Goal: Task Accomplishment & Management: Complete application form

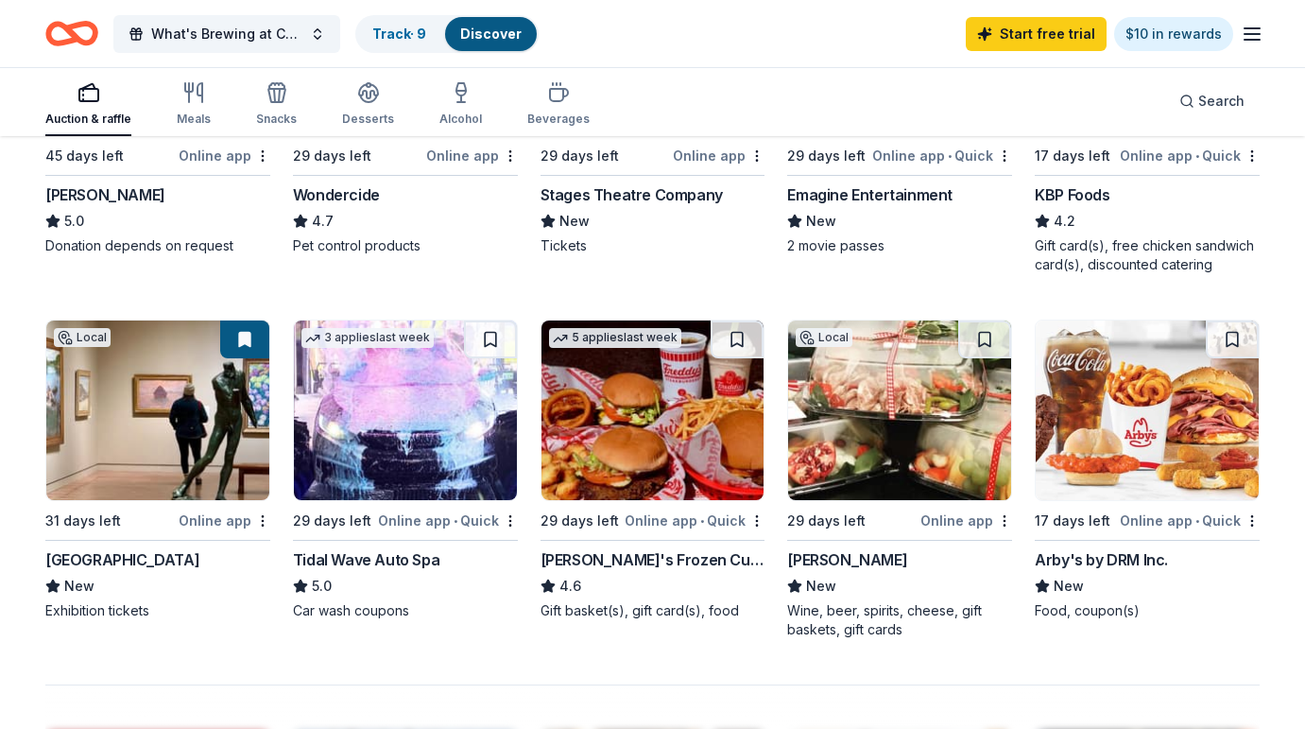
scroll to position [1149, 0]
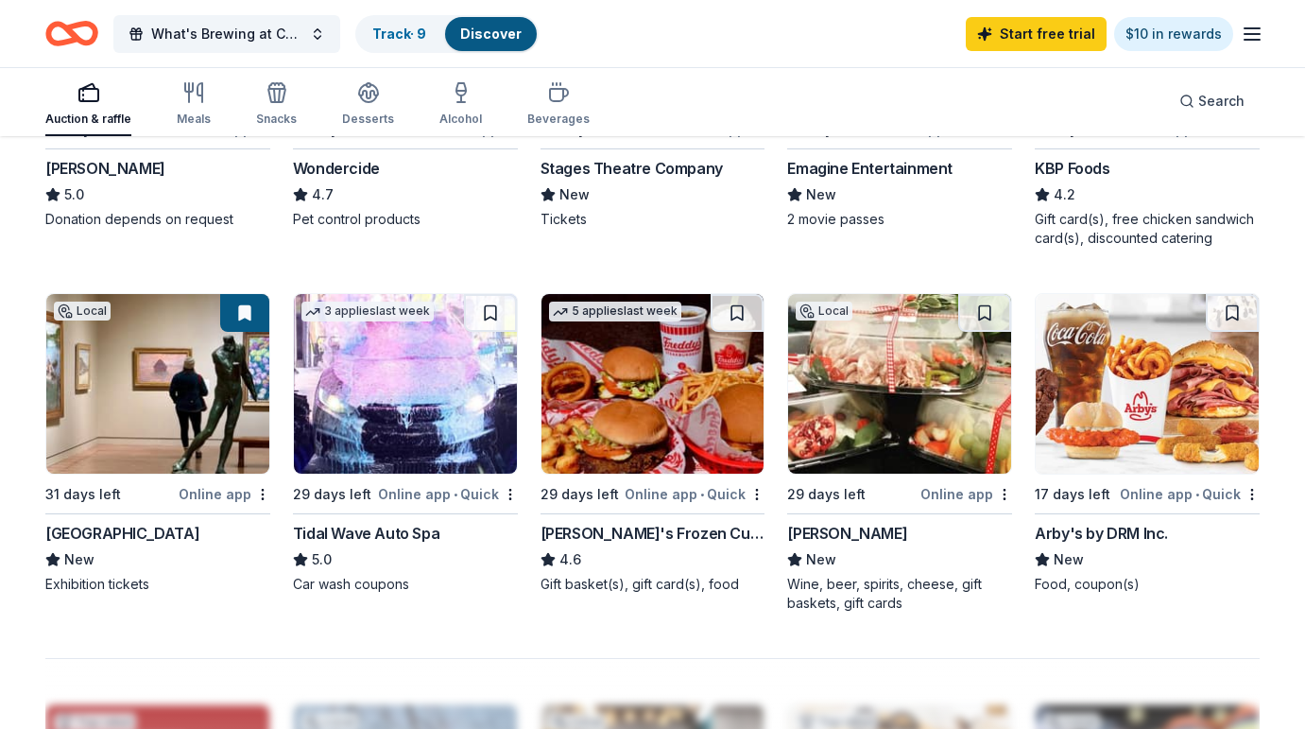
click at [146, 390] on img at bounding box center [157, 384] width 223 height 180
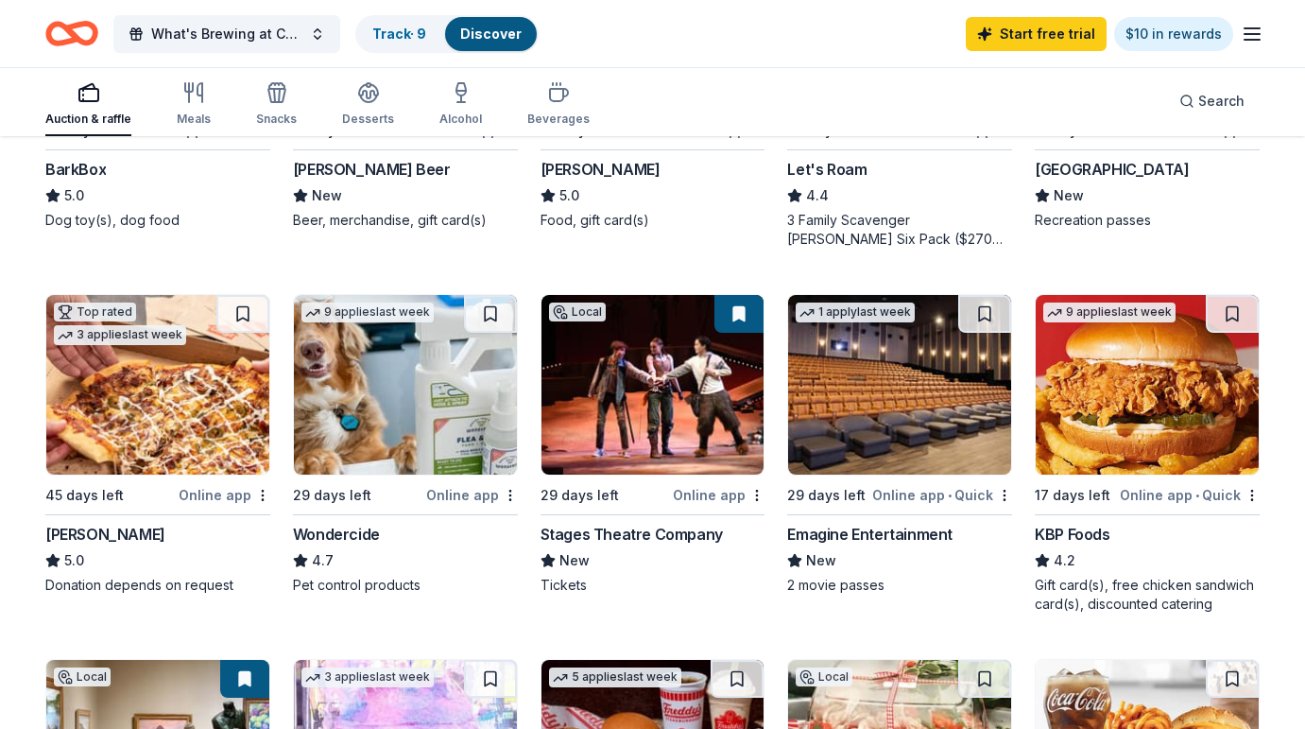
scroll to position [781, 0]
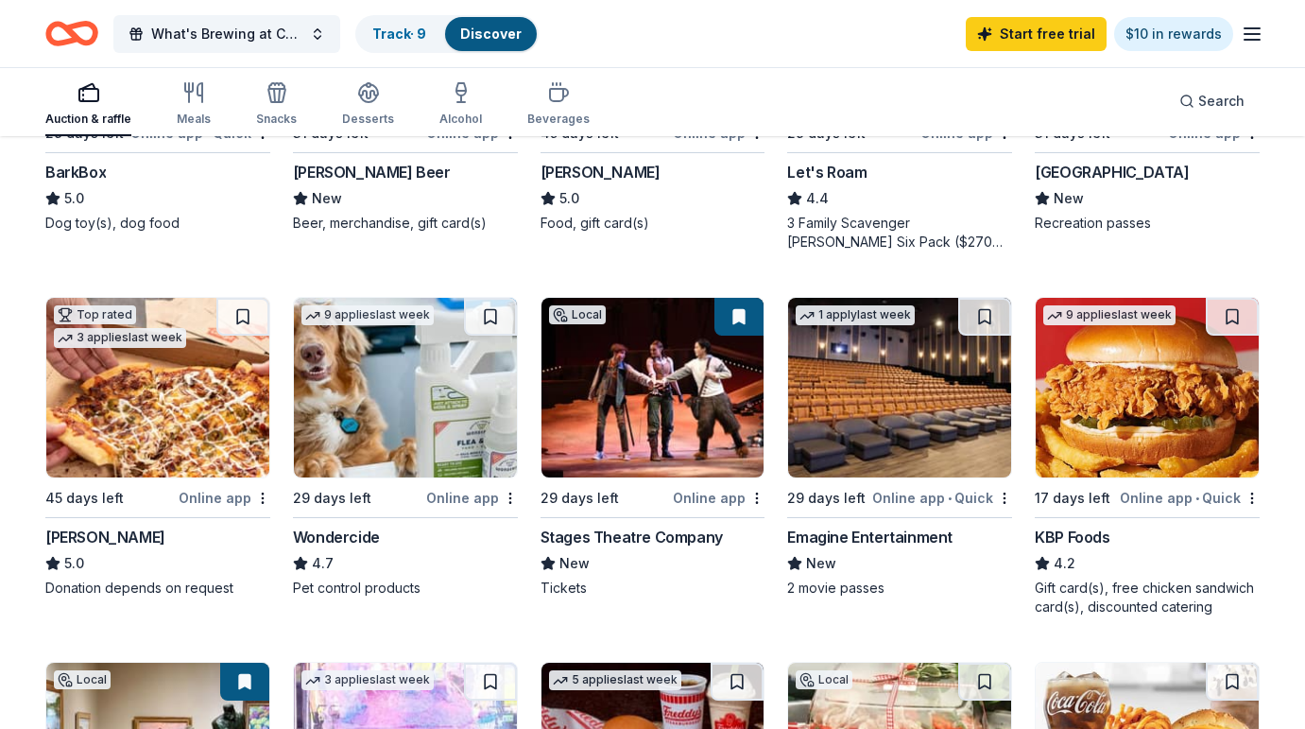
click at [610, 404] on img at bounding box center [653, 388] width 223 height 180
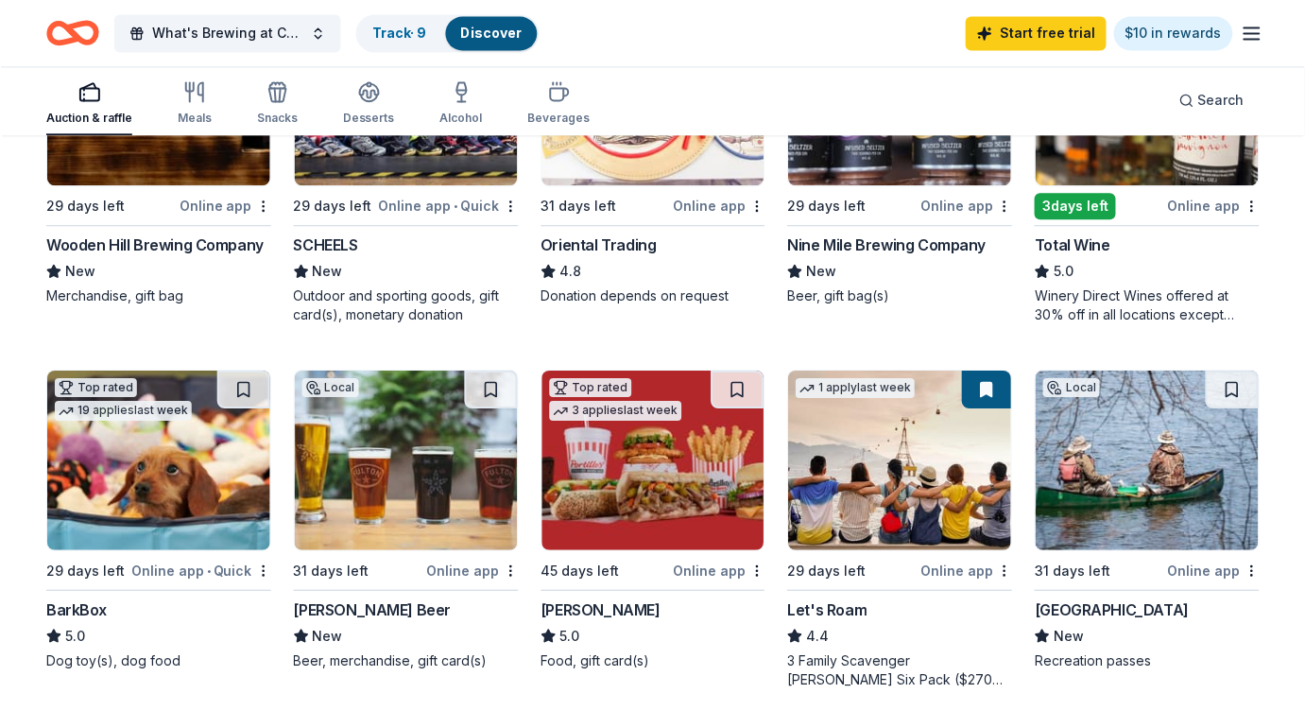
scroll to position [254, 0]
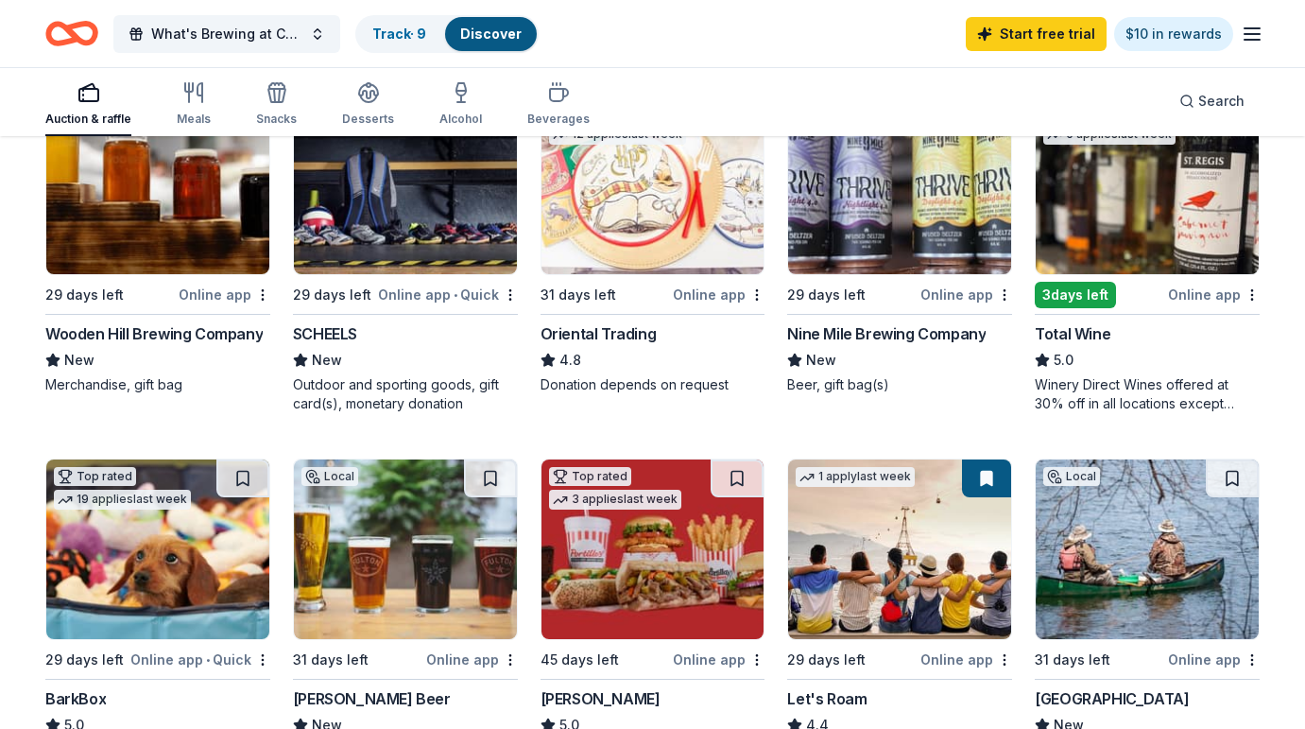
click at [1133, 265] on img at bounding box center [1147, 185] width 223 height 180
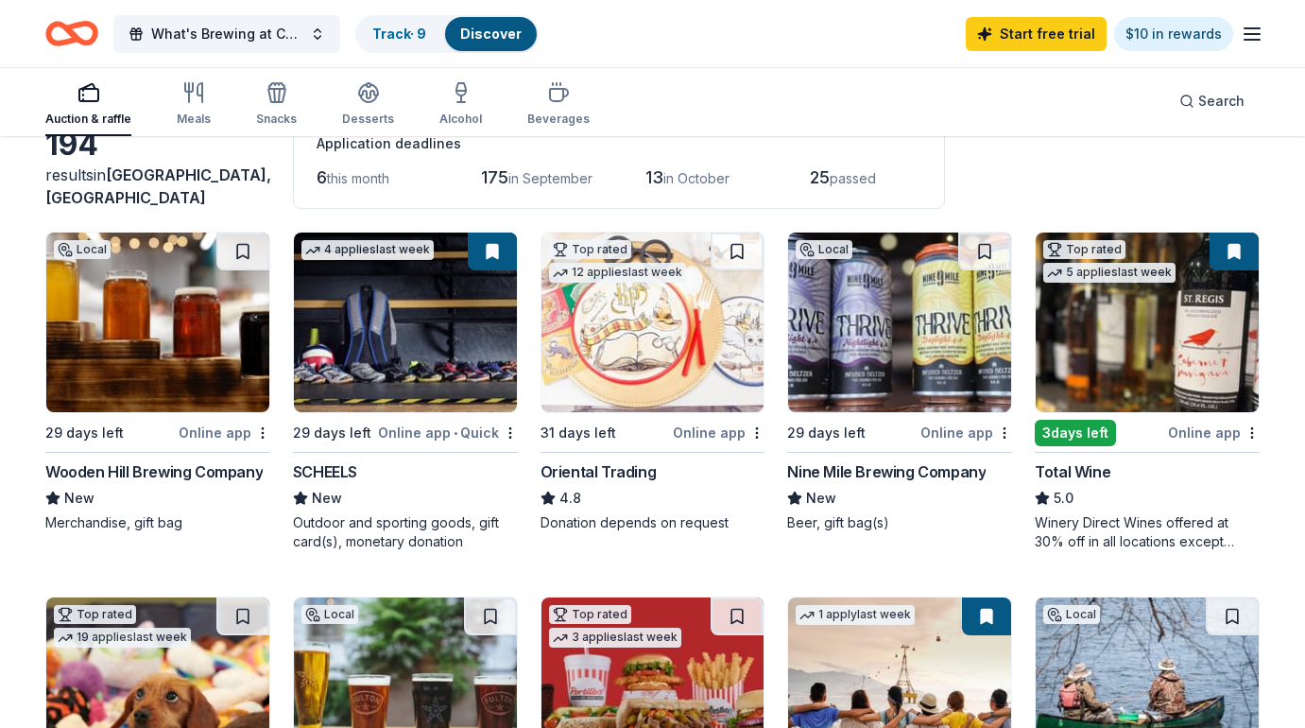
scroll to position [0, 0]
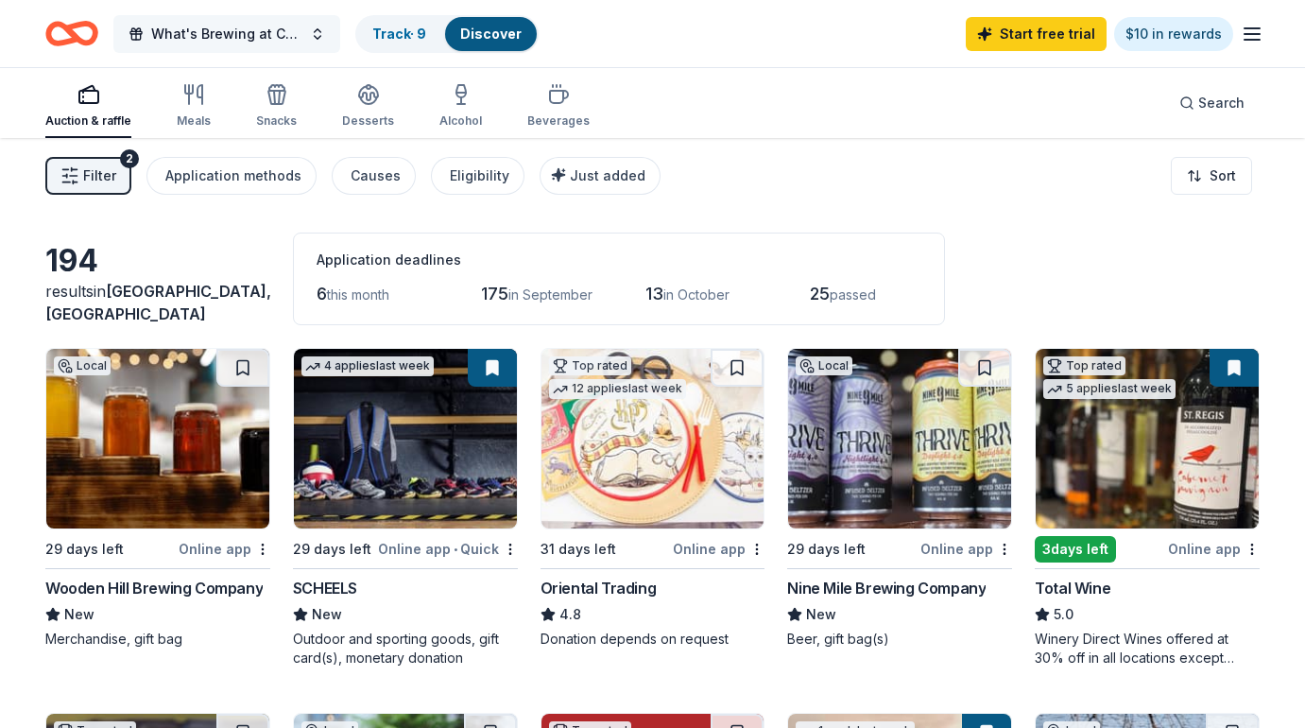
click at [319, 41] on button "What's Brewing at Coffee House Press?" at bounding box center [226, 34] width 227 height 38
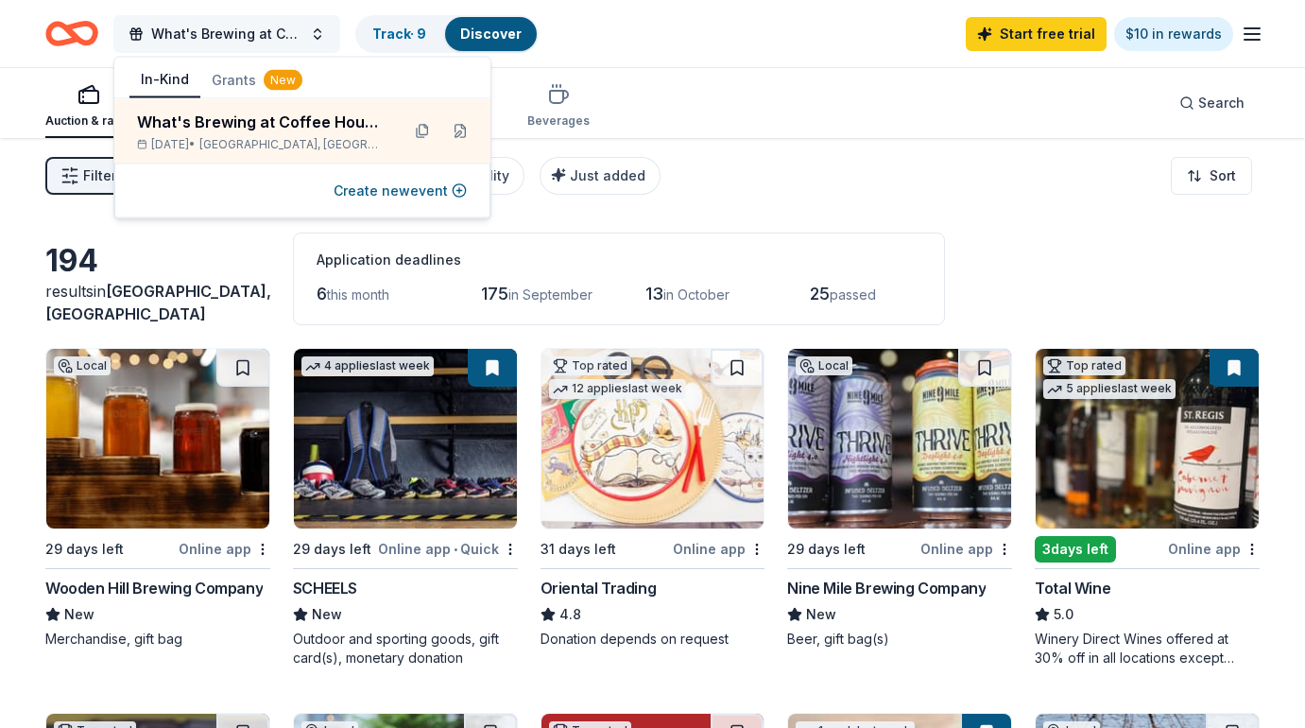
click at [319, 41] on button "What's Brewing at Coffee House Press?" at bounding box center [226, 34] width 227 height 38
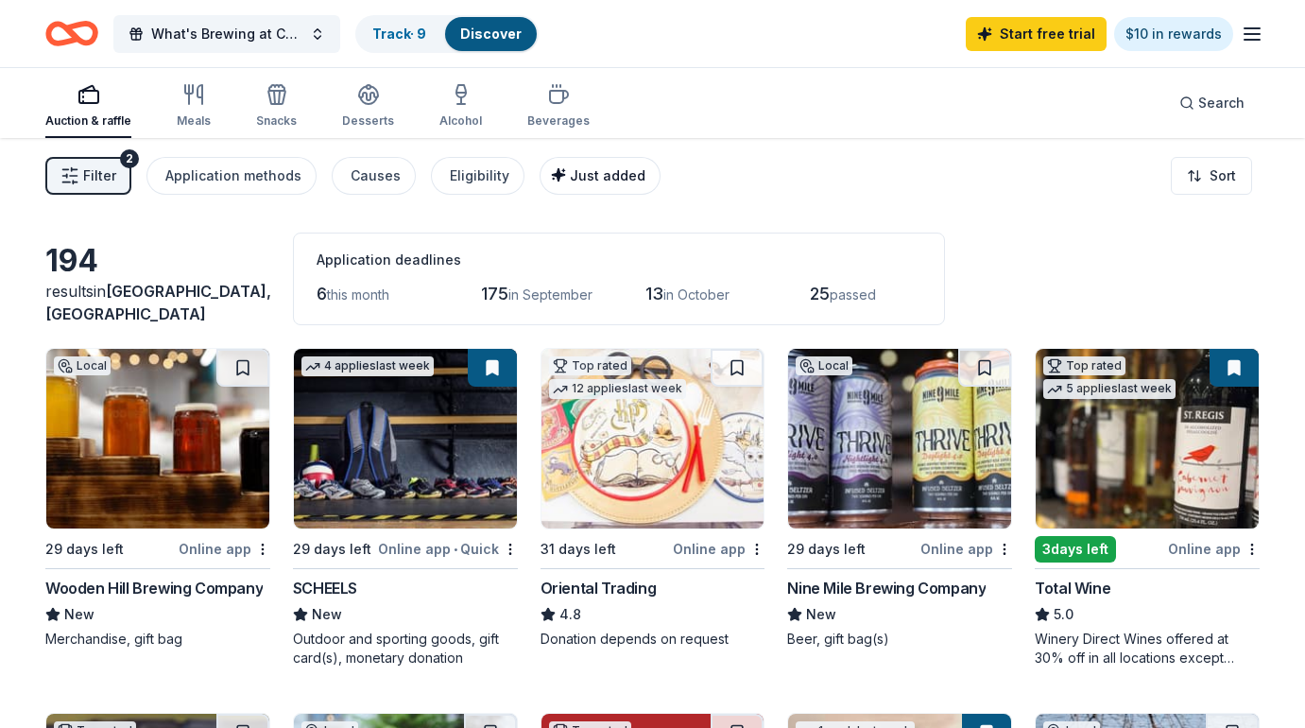
click at [583, 184] on div "Just added" at bounding box center [602, 175] width 87 height 23
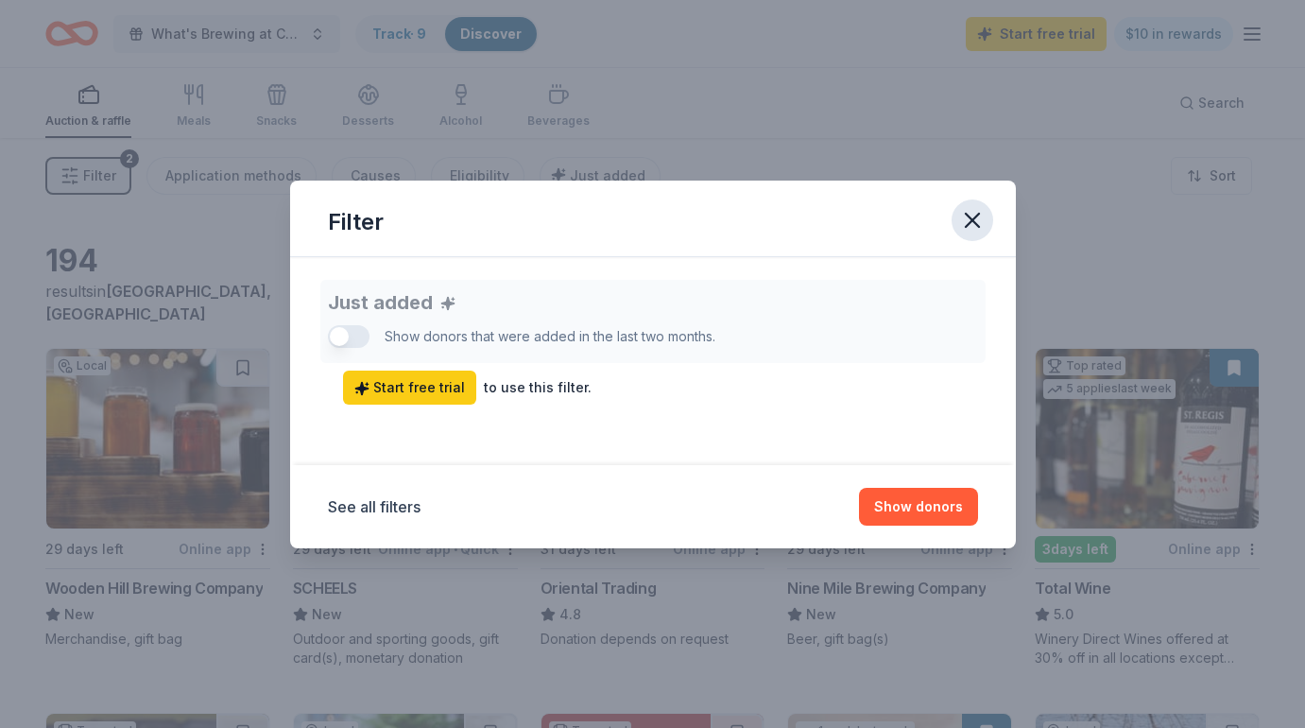
click at [960, 222] on icon "button" at bounding box center [972, 220] width 26 height 26
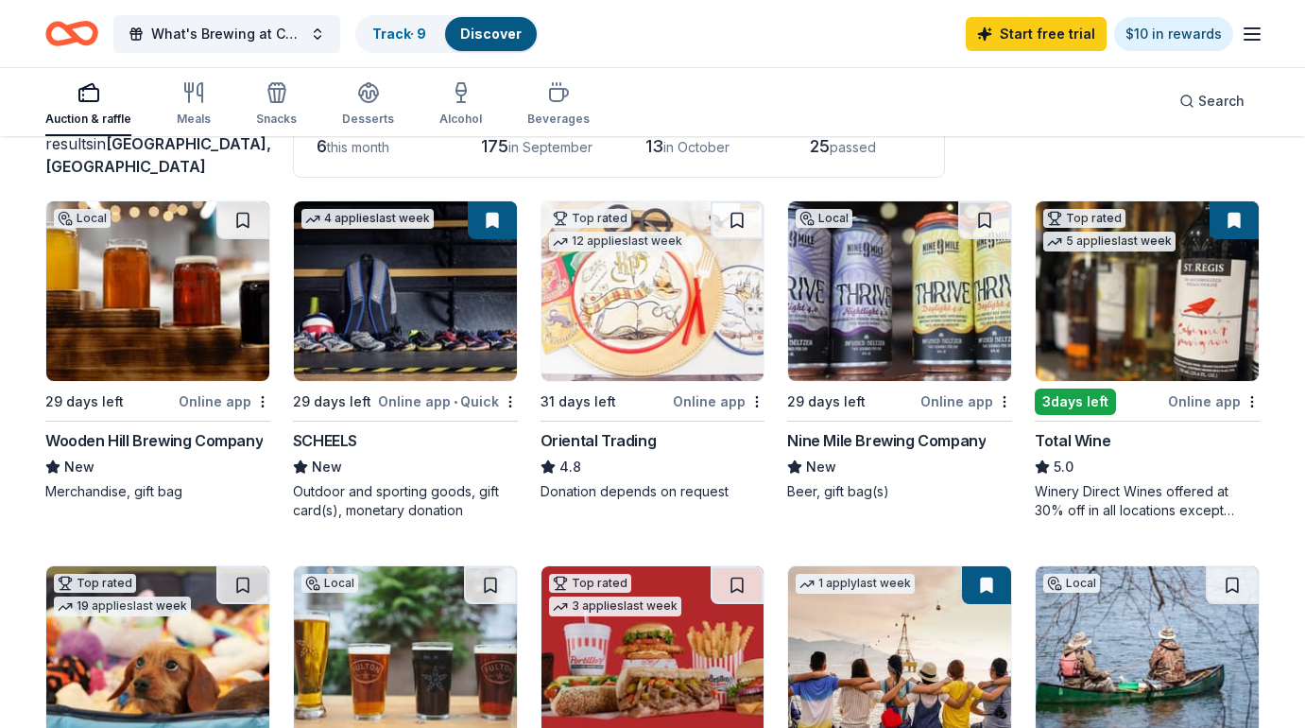
scroll to position [152, 0]
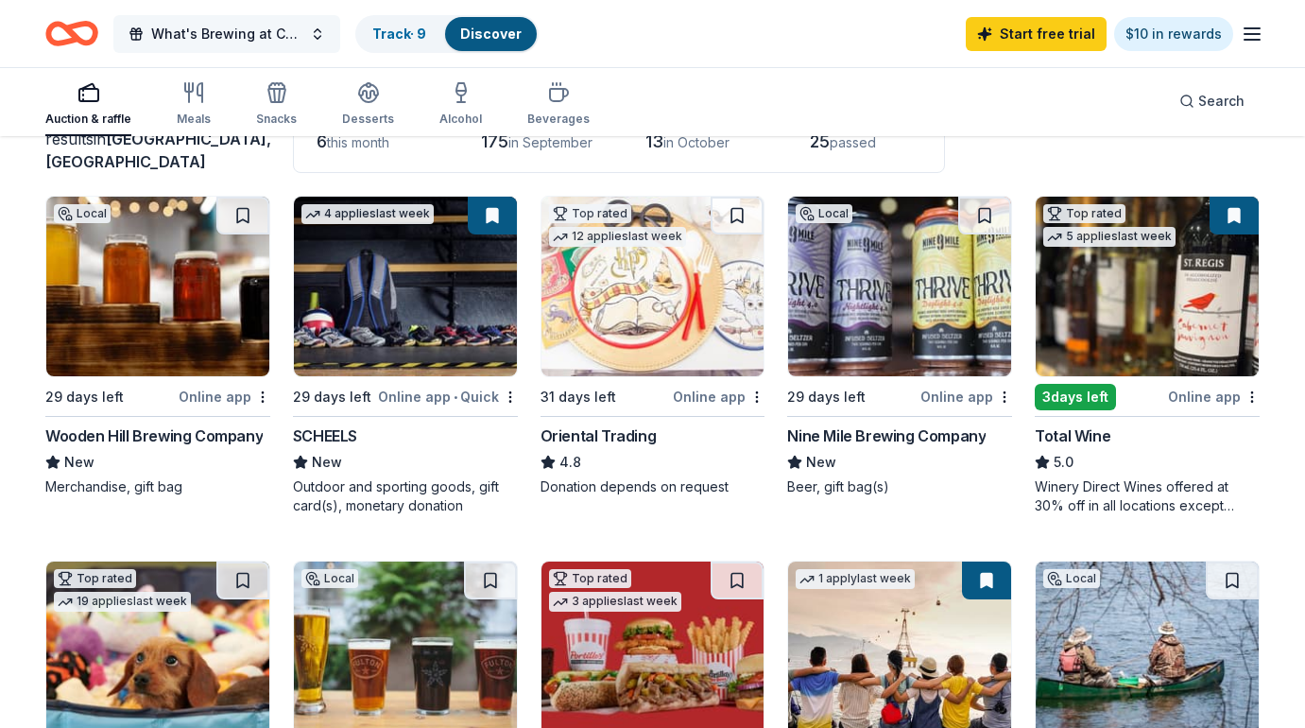
click at [224, 37] on span "What's Brewing at Coffee House Press?" at bounding box center [226, 34] width 151 height 23
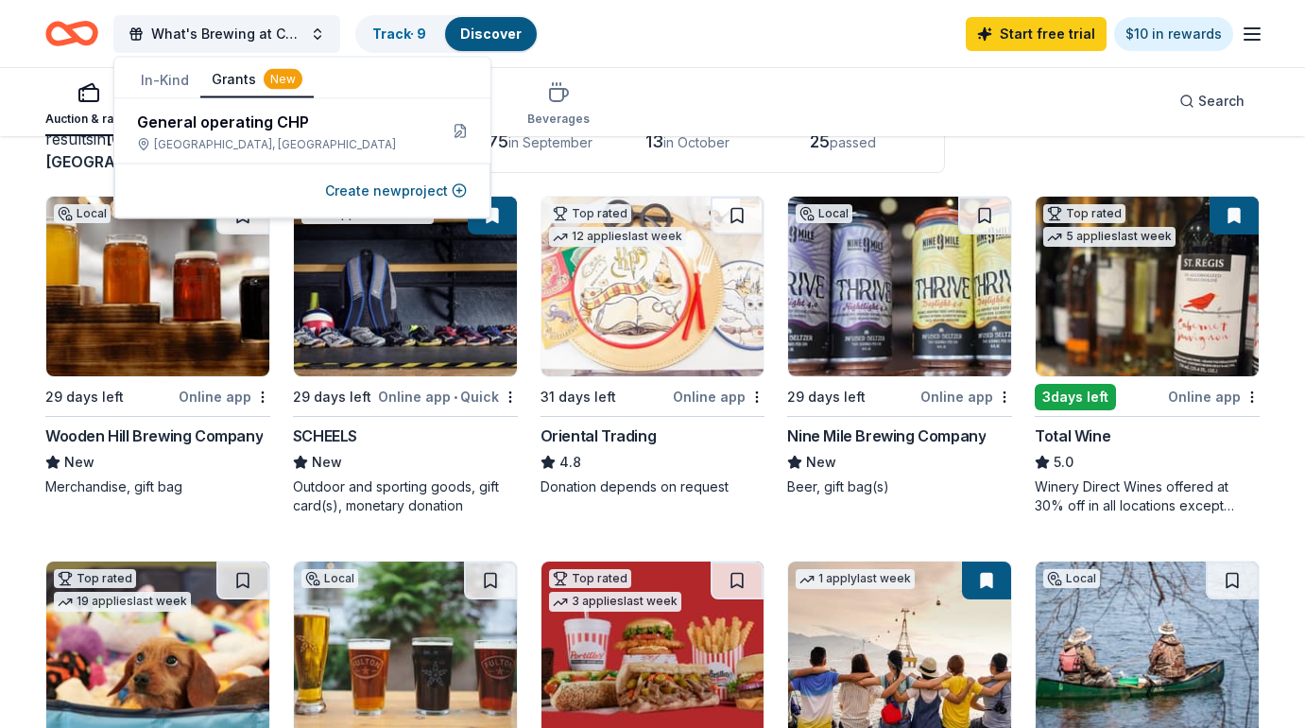
click at [234, 92] on button "Grants New" at bounding box center [256, 80] width 113 height 36
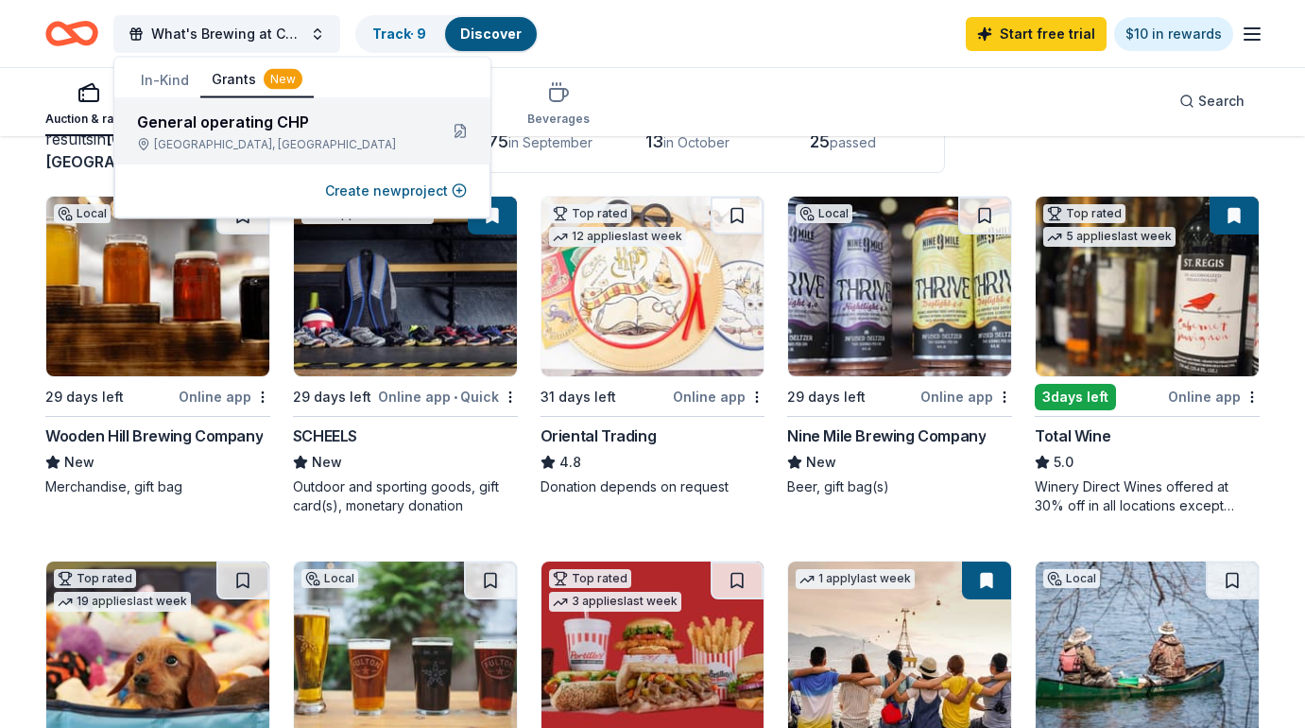
click at [243, 126] on div "General operating CHP" at bounding box center [279, 122] width 285 height 23
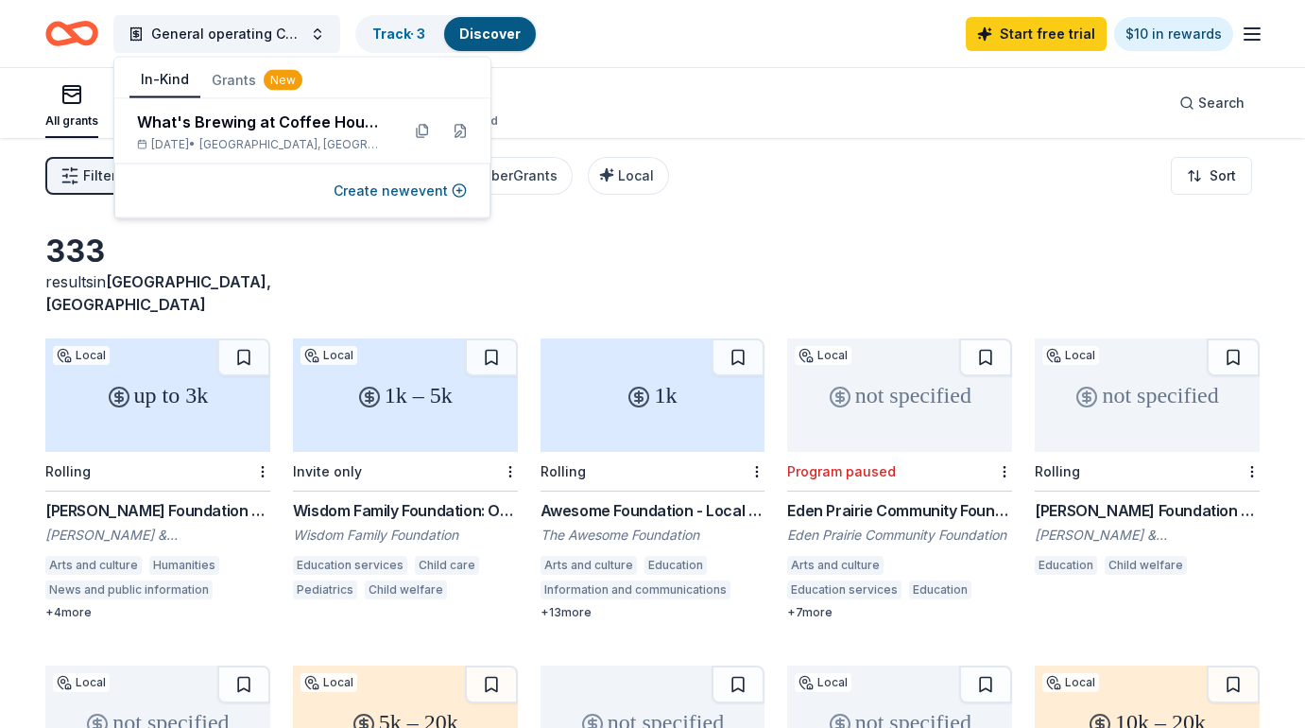
click at [154, 78] on button "In-Kind" at bounding box center [165, 80] width 71 height 36
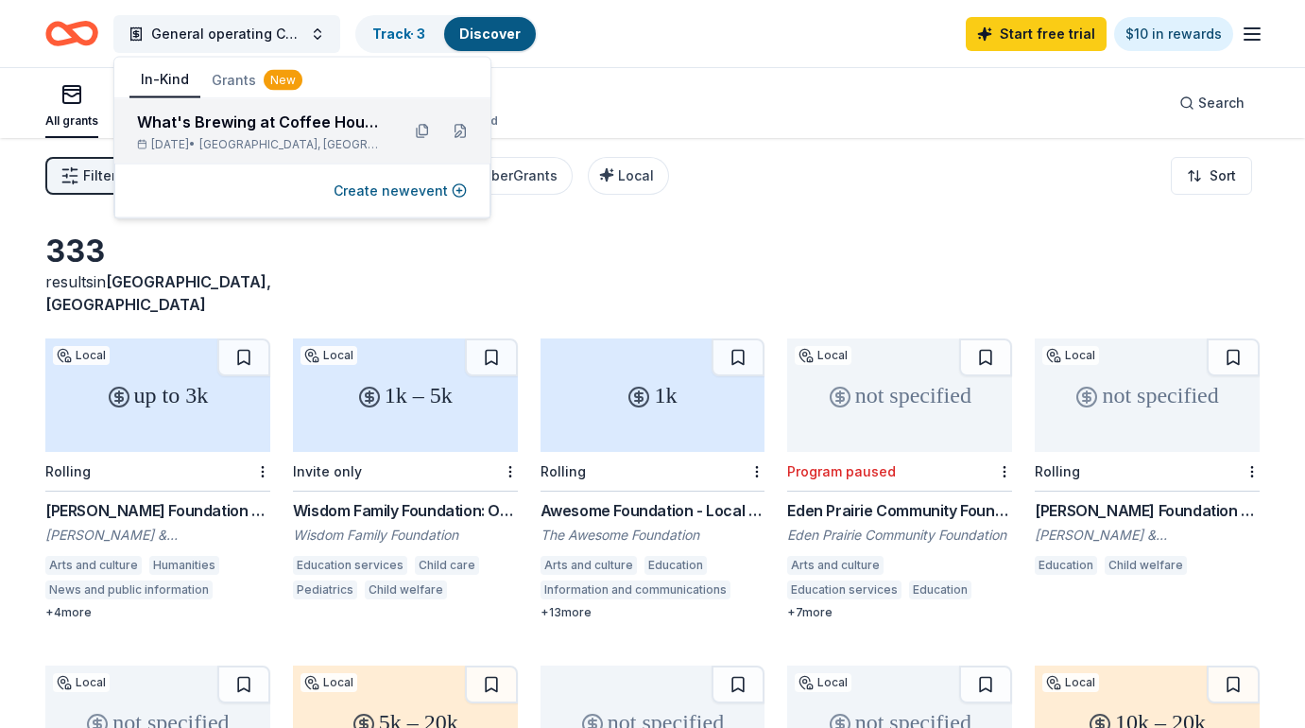
click at [197, 117] on div "What's Brewing at Coffee House Press?" at bounding box center [261, 122] width 248 height 23
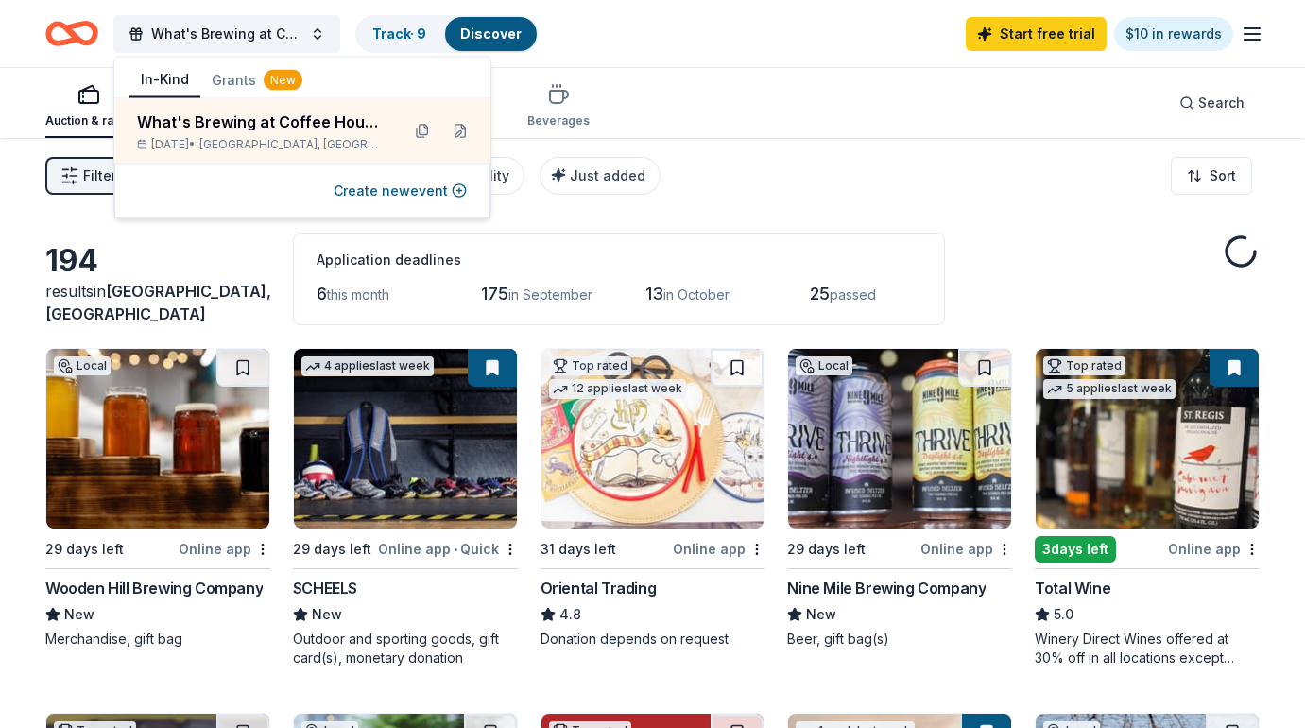
click at [249, 251] on div "194 results in Minneapolis, MN Application deadlines 6 this month 175 in Septem…" at bounding box center [652, 279] width 1215 height 93
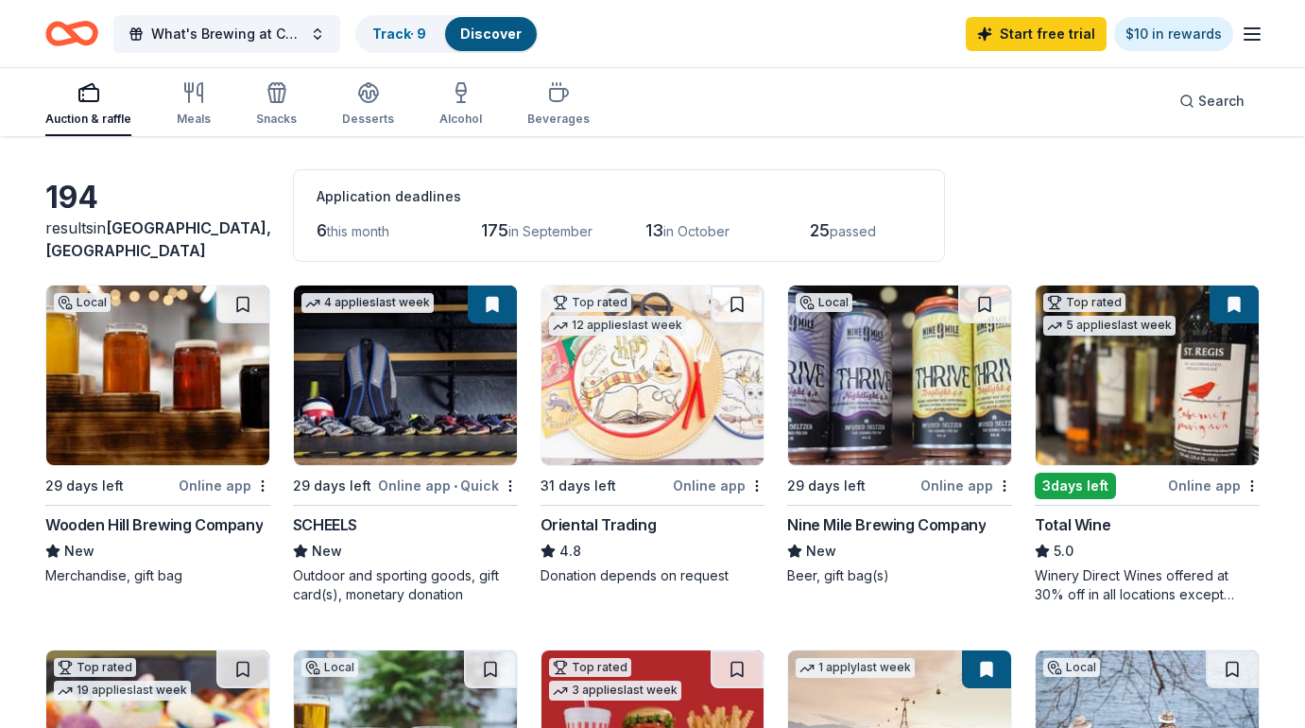
scroll to position [60, 0]
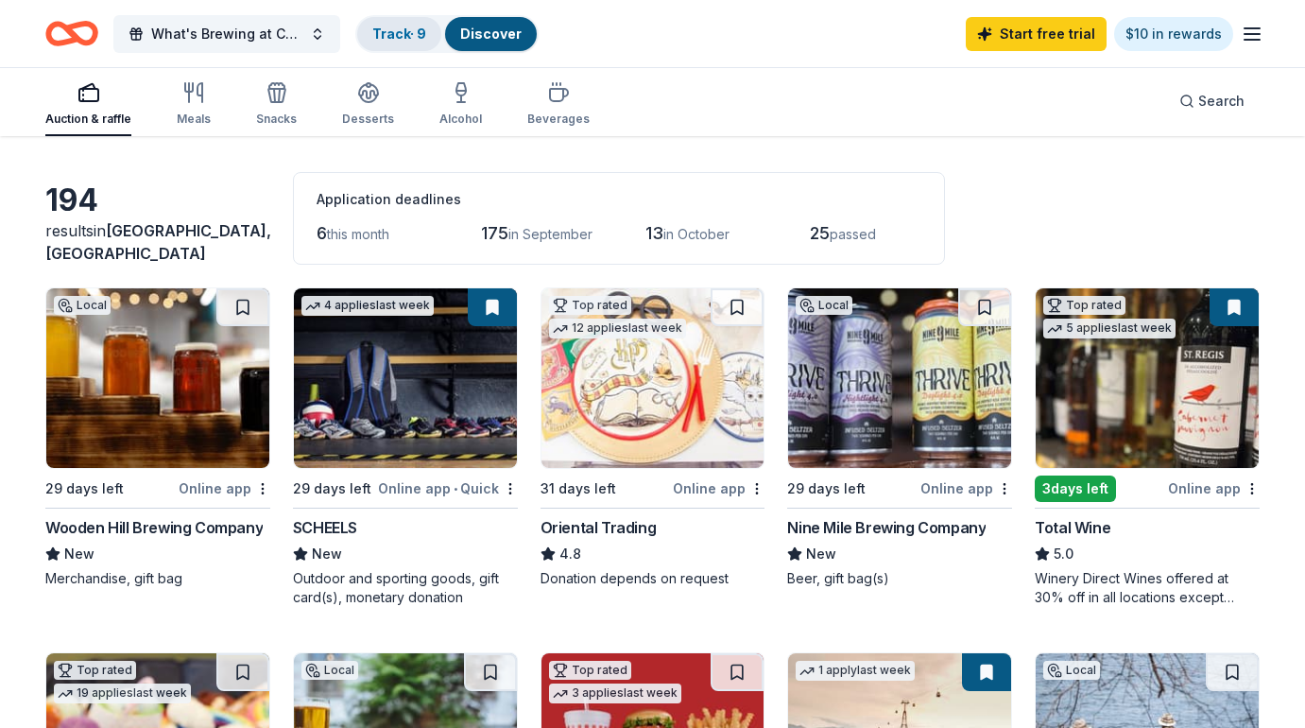
click at [414, 32] on link "Track · 9" at bounding box center [399, 34] width 54 height 16
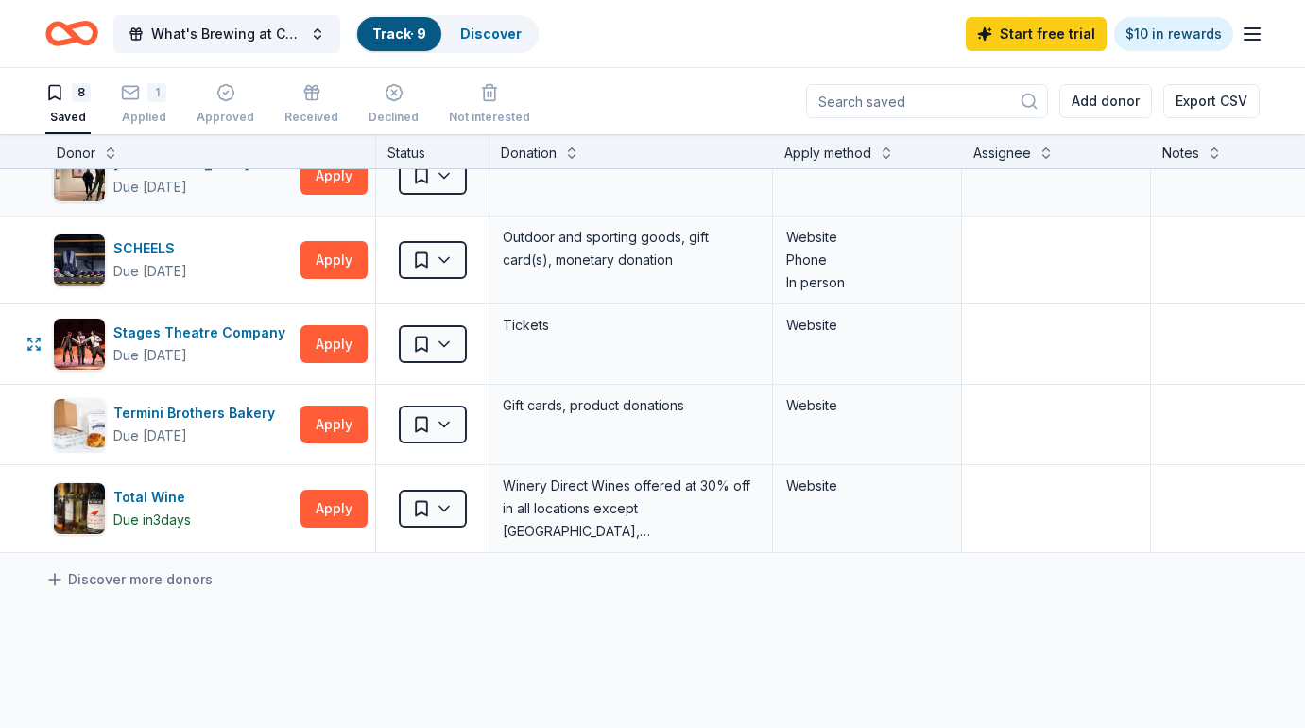
scroll to position [303, 0]
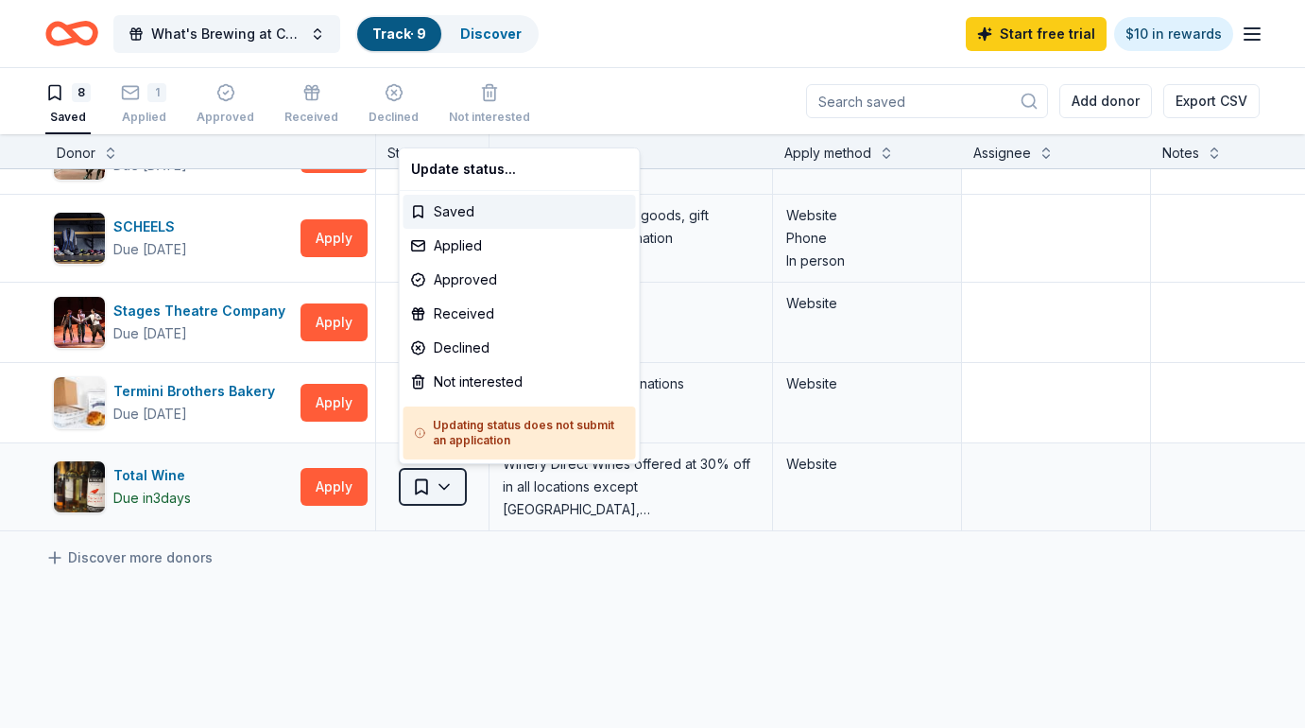
click at [446, 487] on html "What's Brewing at Coffee House Press? Track · 9 Discover Start free trial $10 i…" at bounding box center [652, 364] width 1305 height 728
click at [464, 242] on div "Applied" at bounding box center [520, 246] width 233 height 34
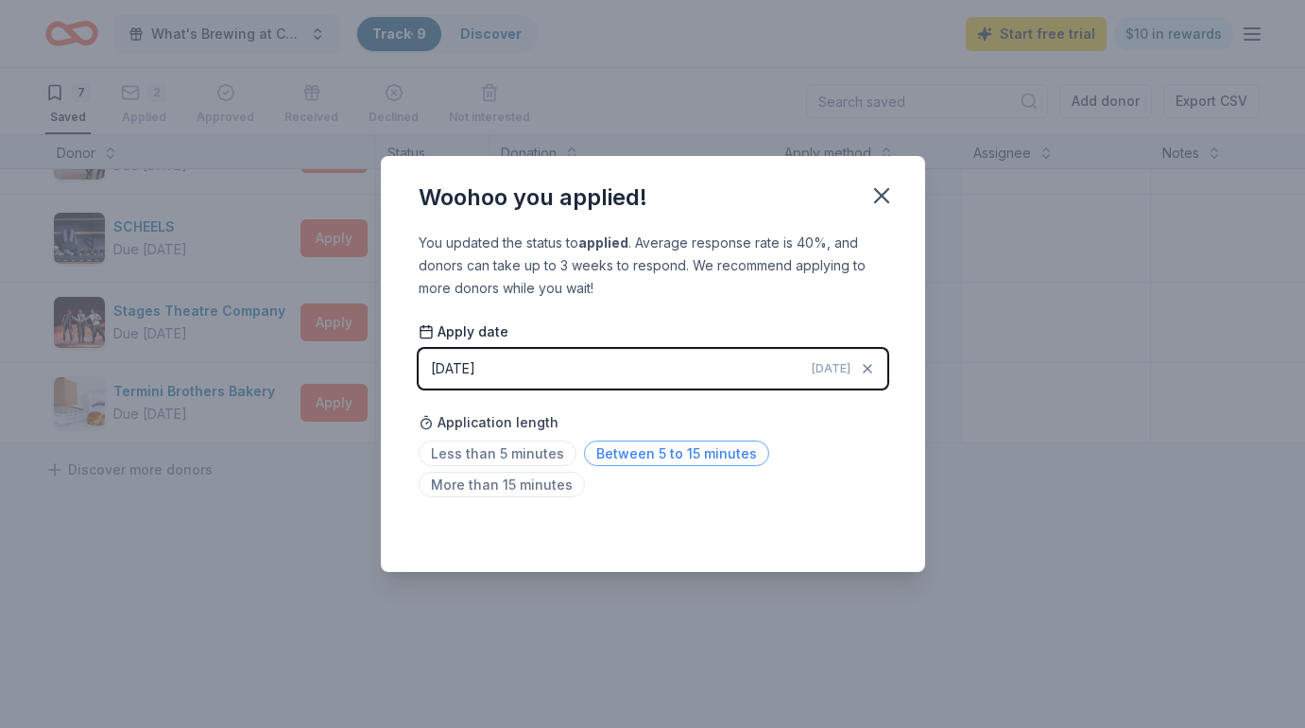
click at [613, 454] on span "Between 5 to 15 minutes" at bounding box center [676, 454] width 185 height 26
click at [880, 191] on icon "button" at bounding box center [882, 195] width 26 height 26
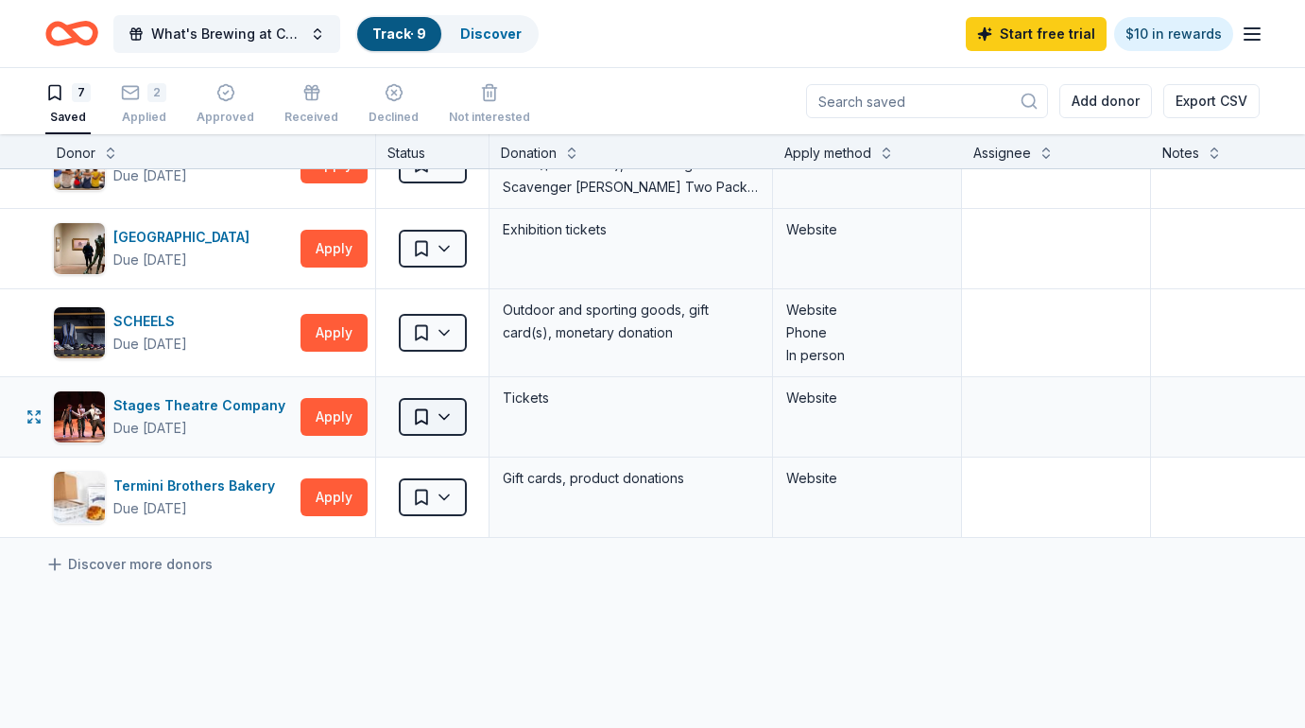
scroll to position [190, 0]
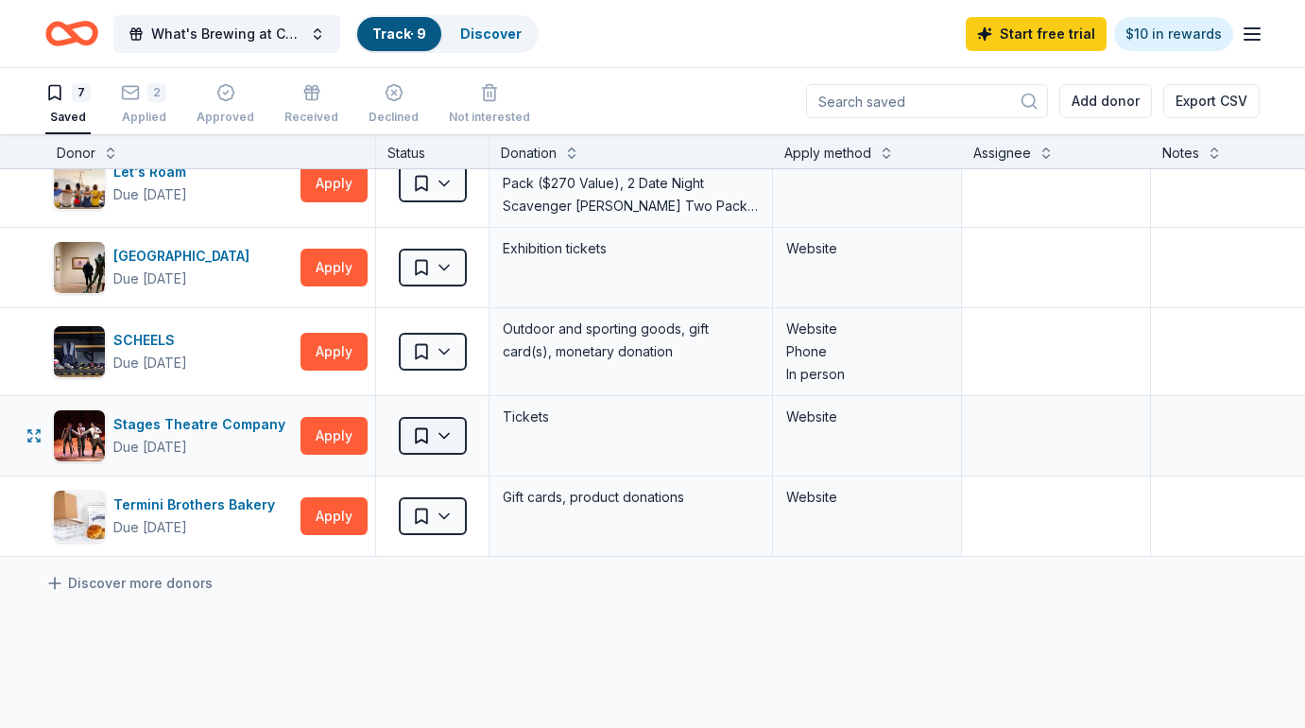
click at [453, 443] on html "What's Brewing at Coffee House Press? Track · 9 Discover Start free trial $10 i…" at bounding box center [652, 364] width 1305 height 728
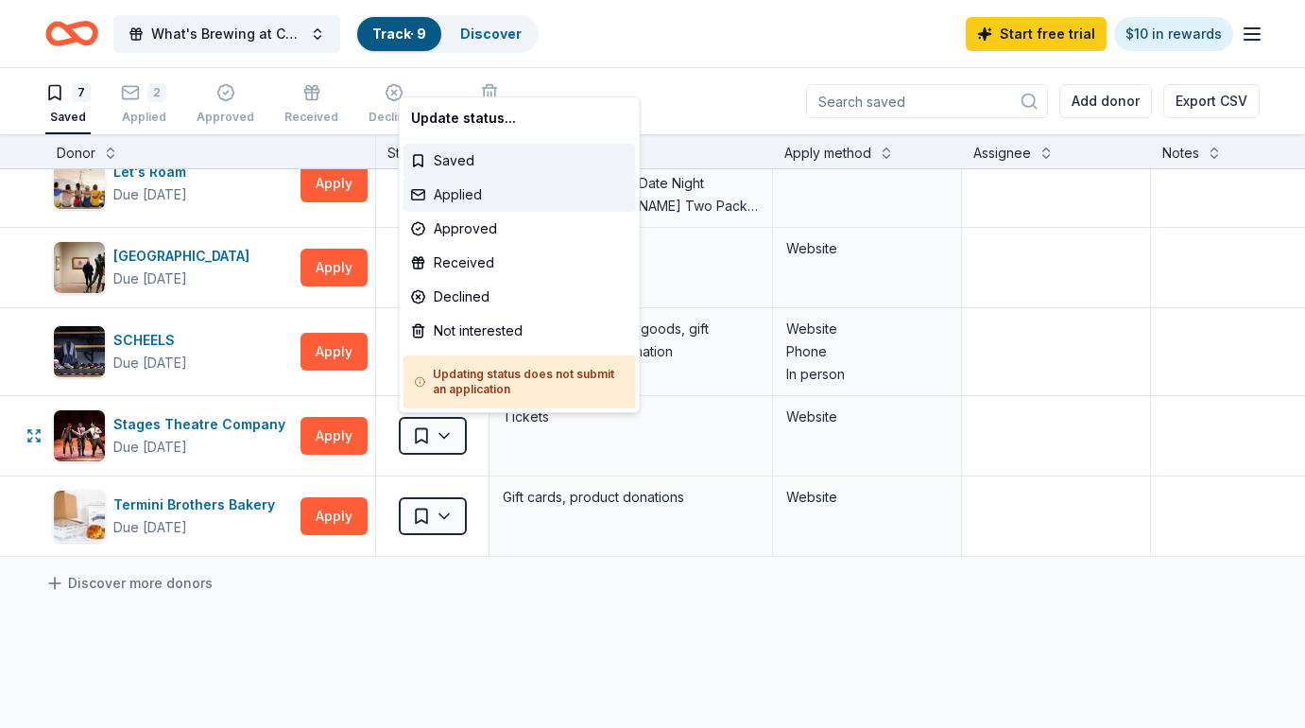
click at [517, 188] on div "Applied" at bounding box center [520, 195] width 233 height 34
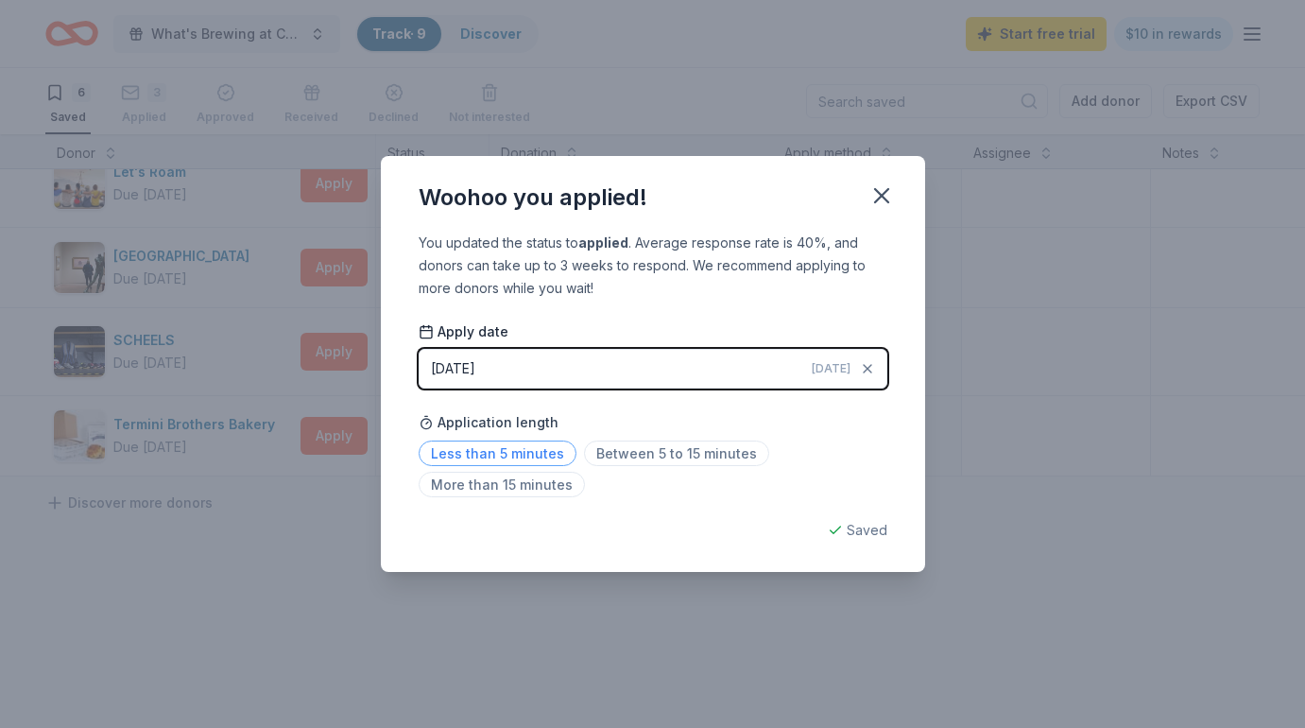
click at [520, 450] on span "Less than 5 minutes" at bounding box center [498, 454] width 158 height 26
click at [886, 200] on icon "button" at bounding box center [881, 195] width 13 height 13
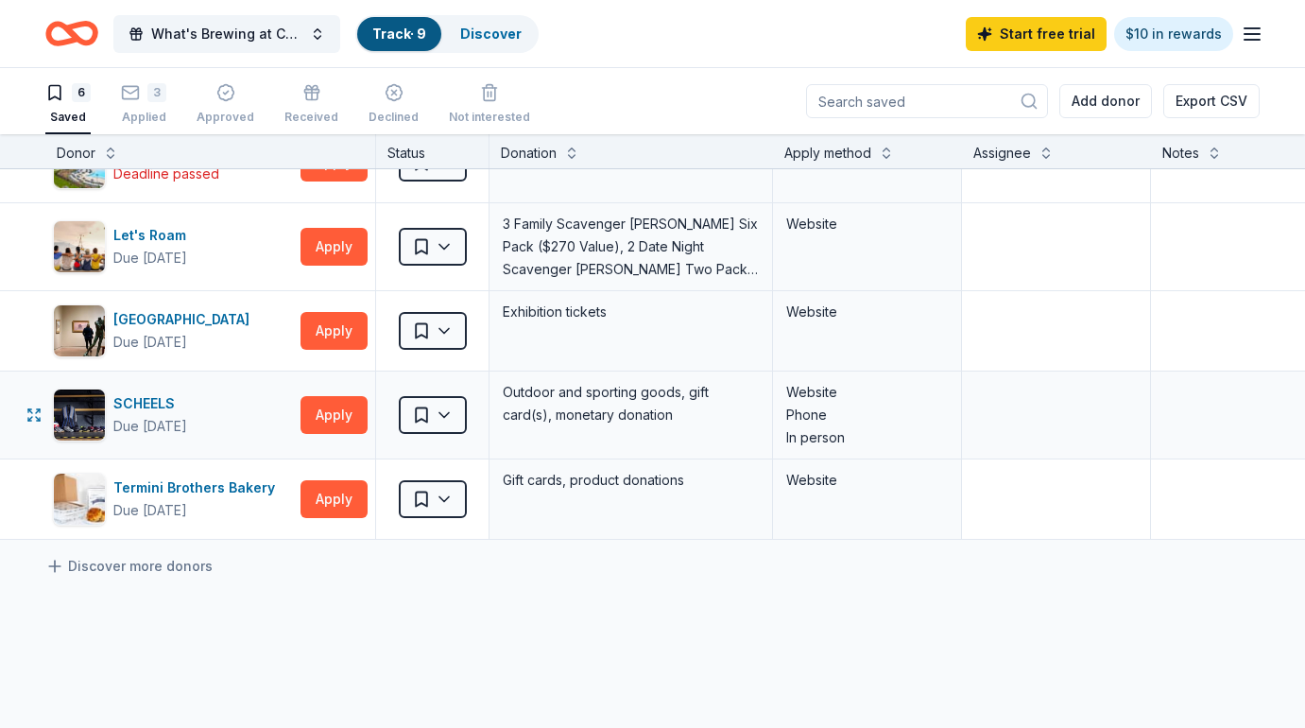
scroll to position [82, 0]
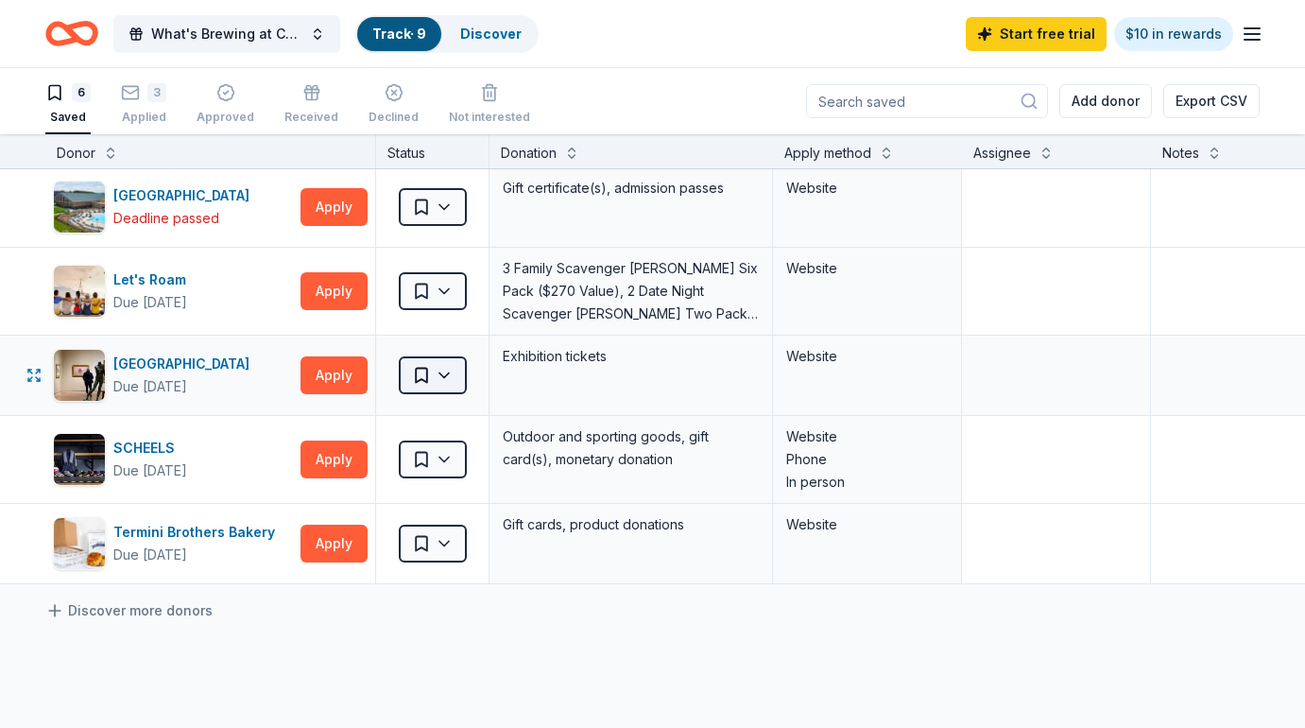
click at [440, 376] on html "What's Brewing at Coffee House Press? Track · 9 Discover Start free trial $10 i…" at bounding box center [652, 364] width 1305 height 728
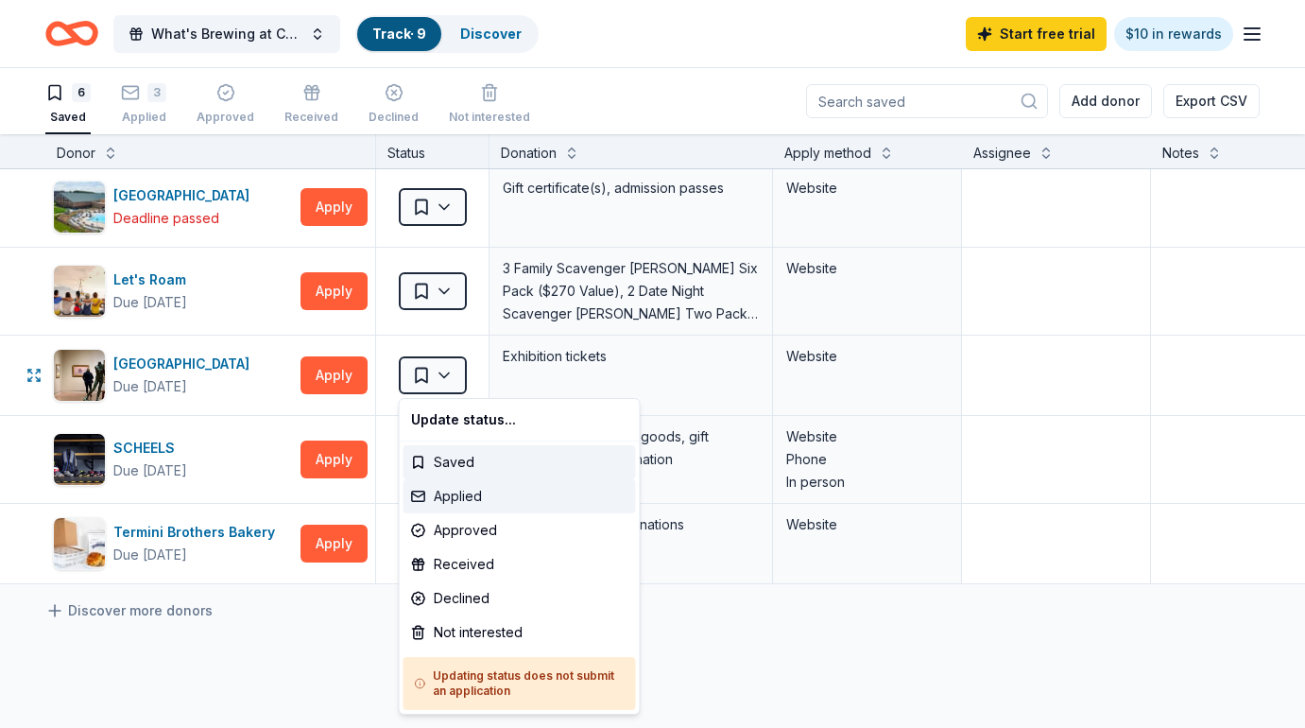
click at [480, 508] on div "Applied" at bounding box center [520, 496] width 233 height 34
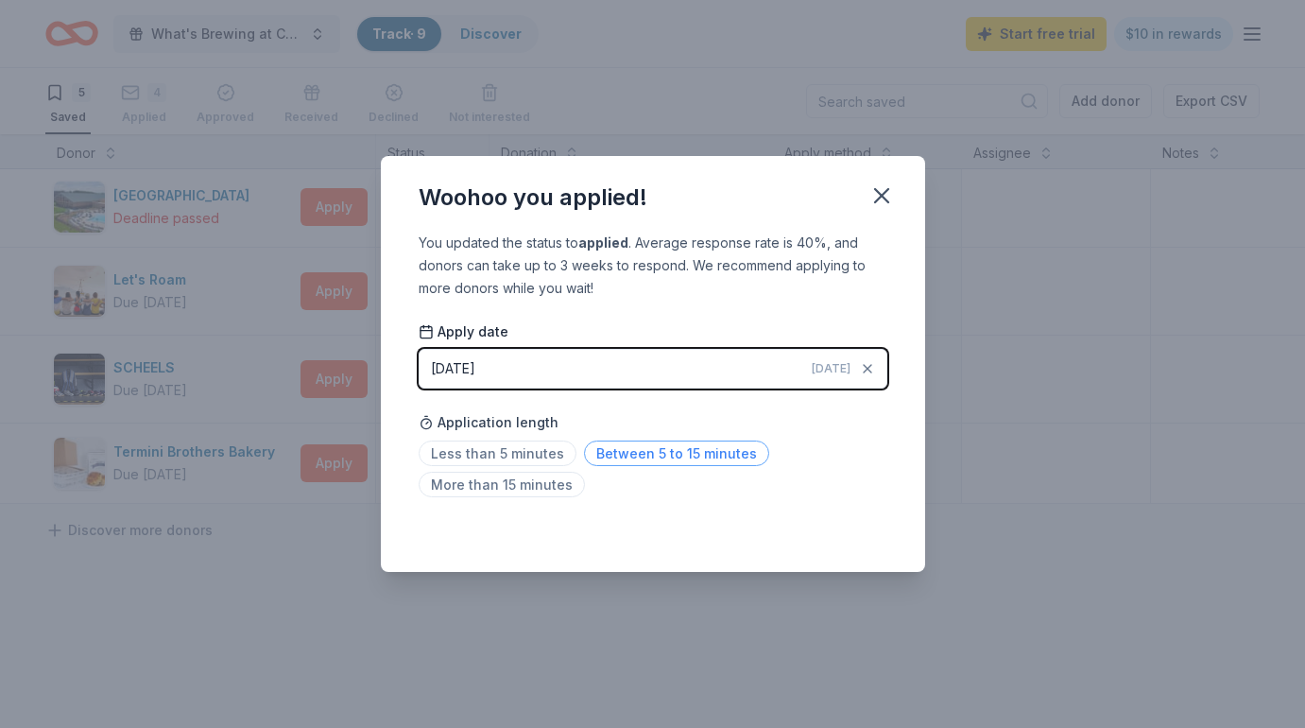
click at [649, 454] on span "Between 5 to 15 minutes" at bounding box center [676, 454] width 185 height 26
click at [885, 207] on icon "button" at bounding box center [882, 195] width 26 height 26
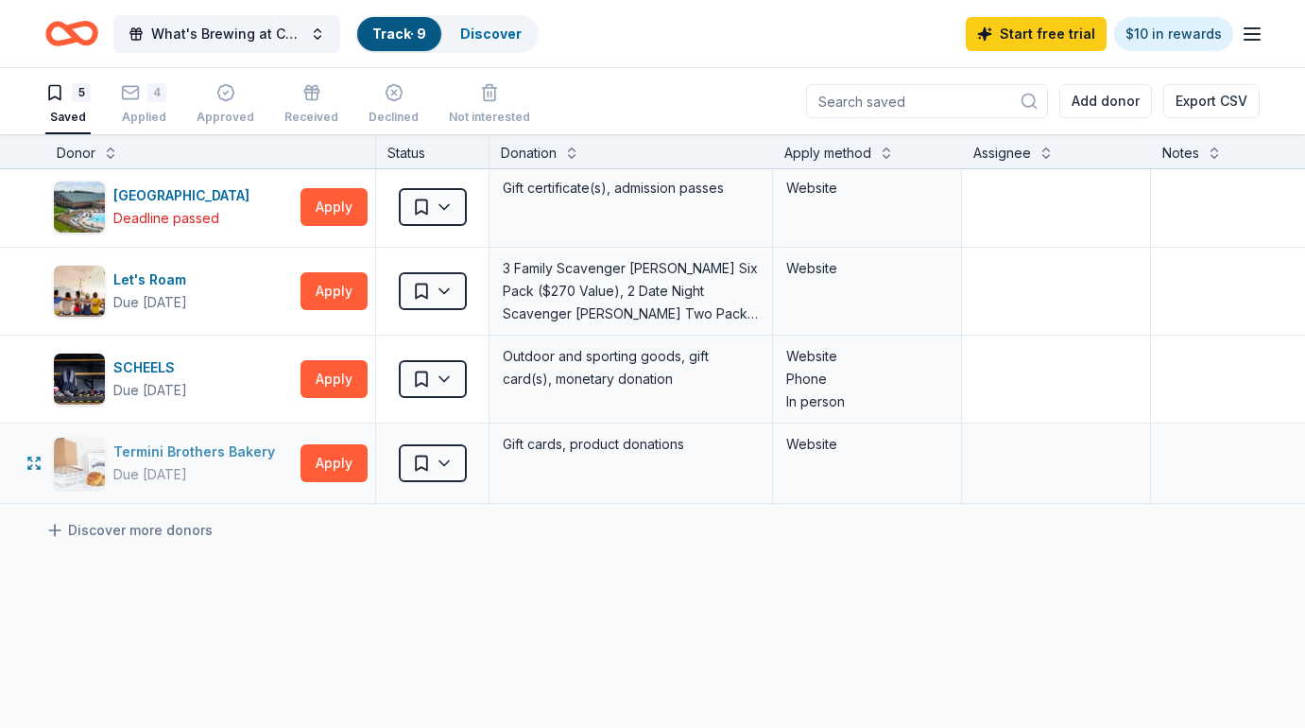
click at [193, 452] on div "Termini Brothers Bakery" at bounding box center [197, 452] width 169 height 23
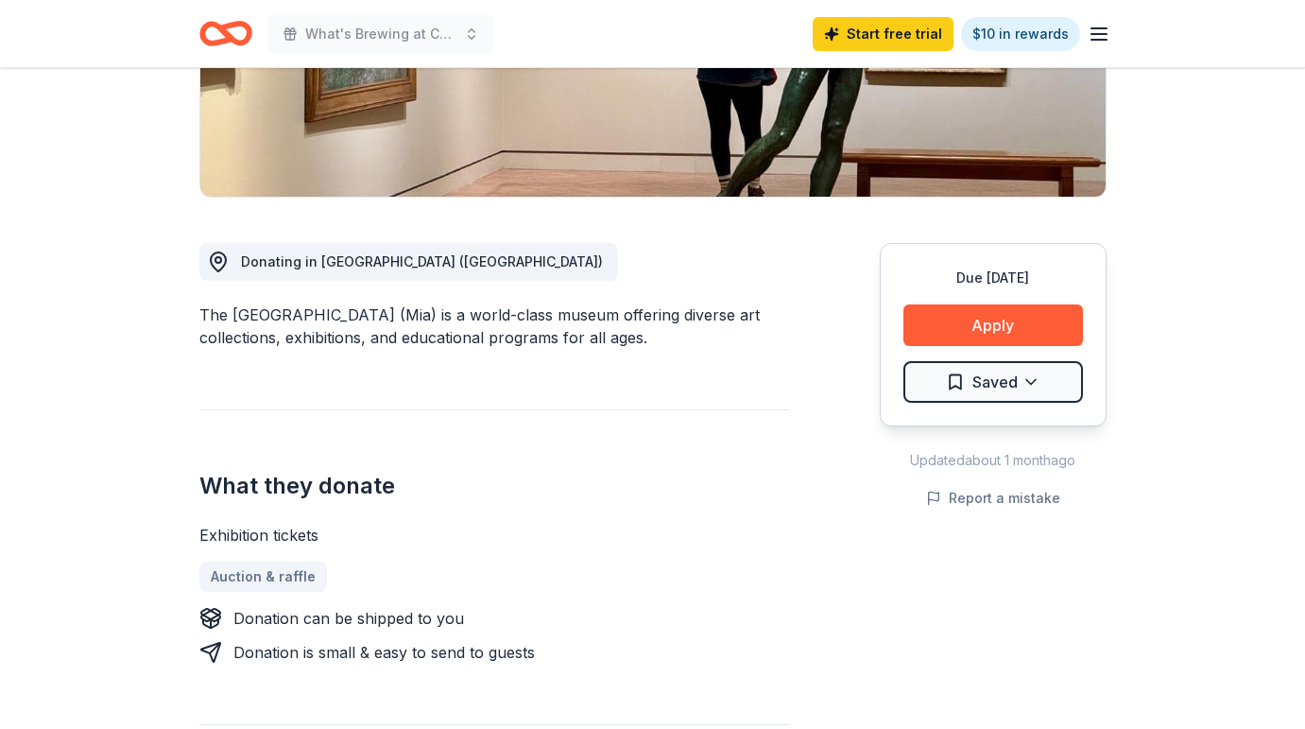
scroll to position [378, 0]
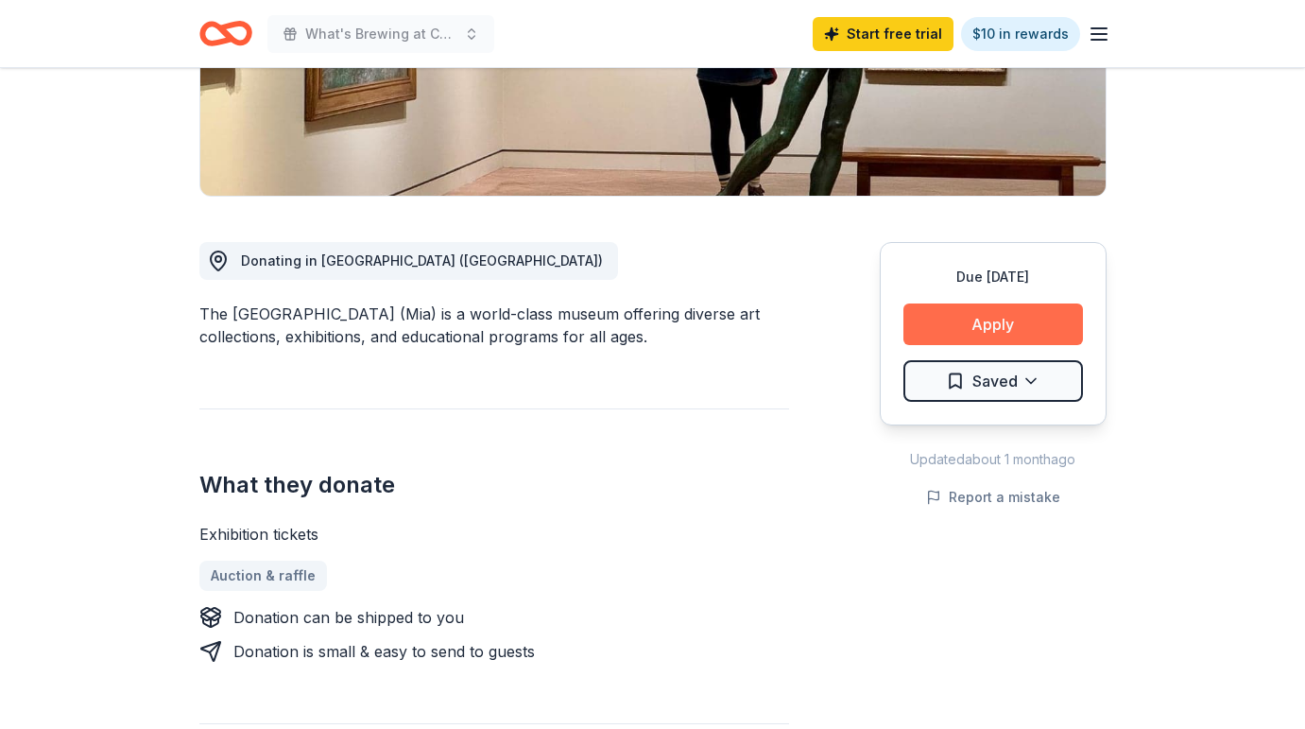
click at [985, 323] on button "Apply" at bounding box center [994, 324] width 180 height 42
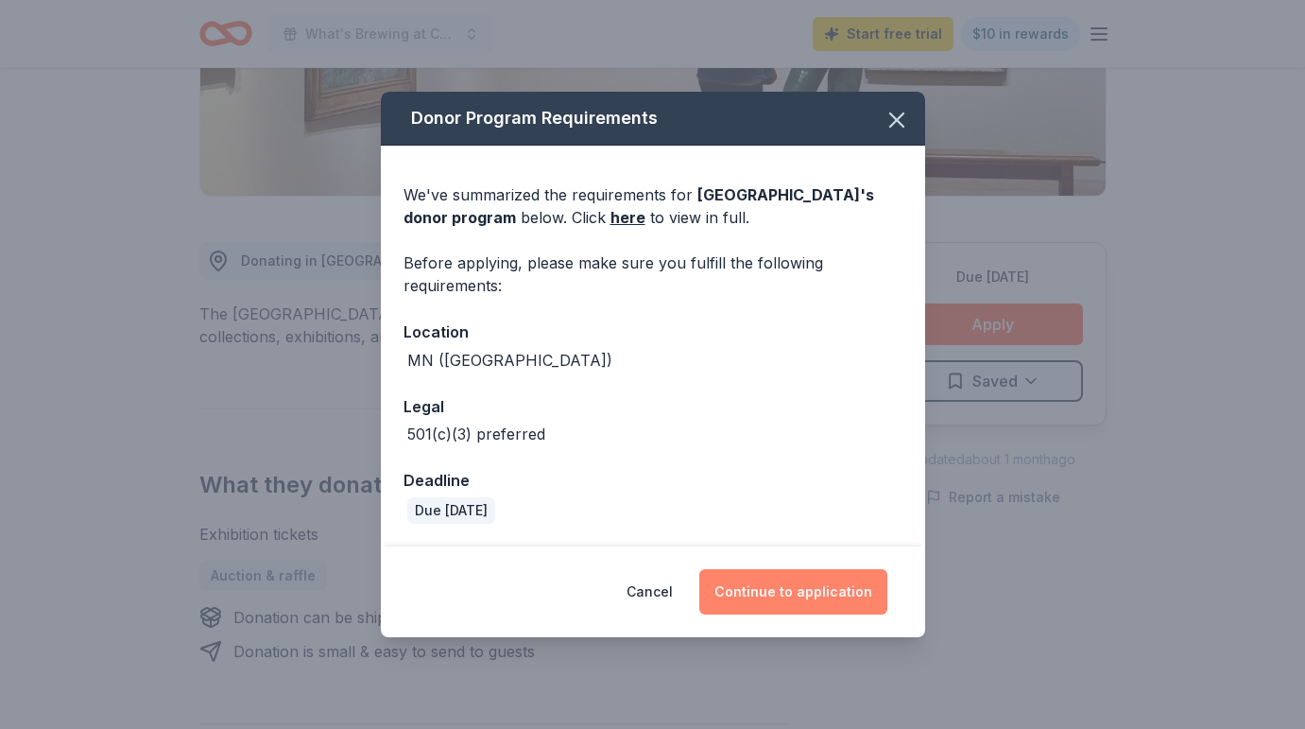
click at [787, 587] on button "Continue to application" at bounding box center [794, 591] width 188 height 45
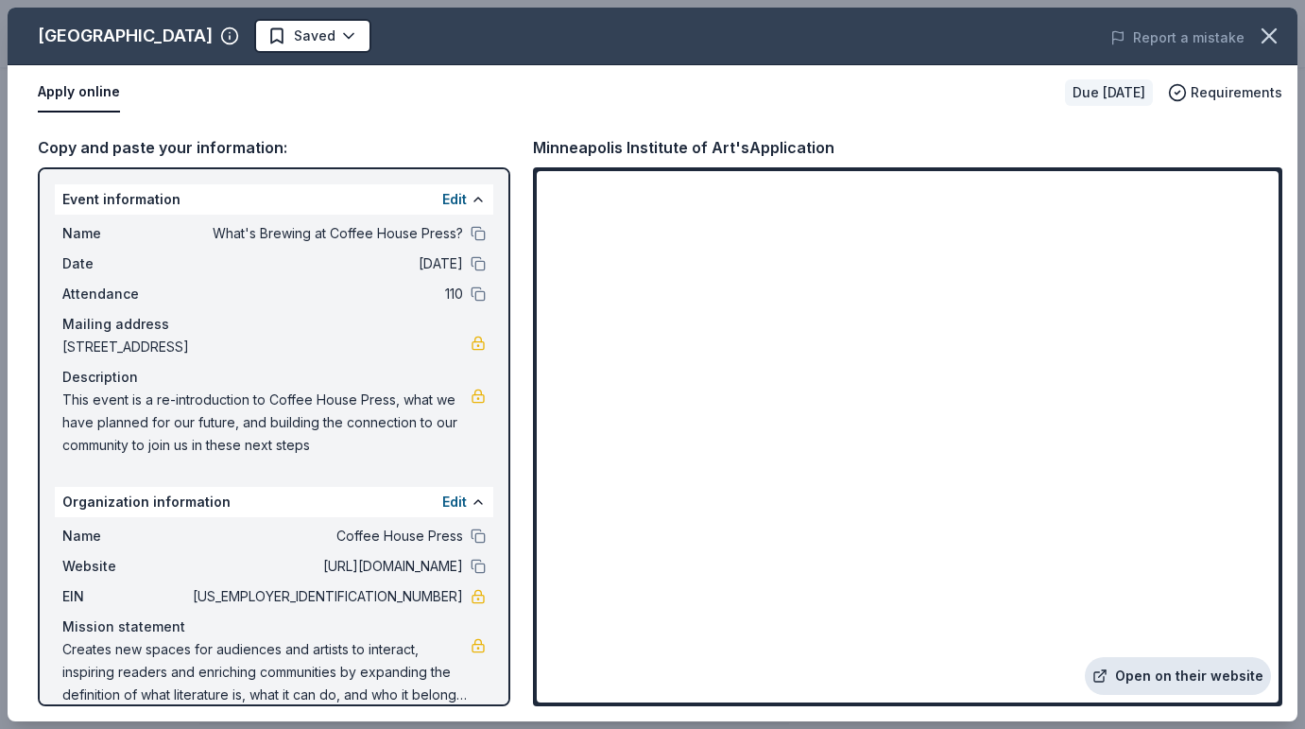
click at [1163, 674] on link "Open on their website" at bounding box center [1178, 676] width 186 height 38
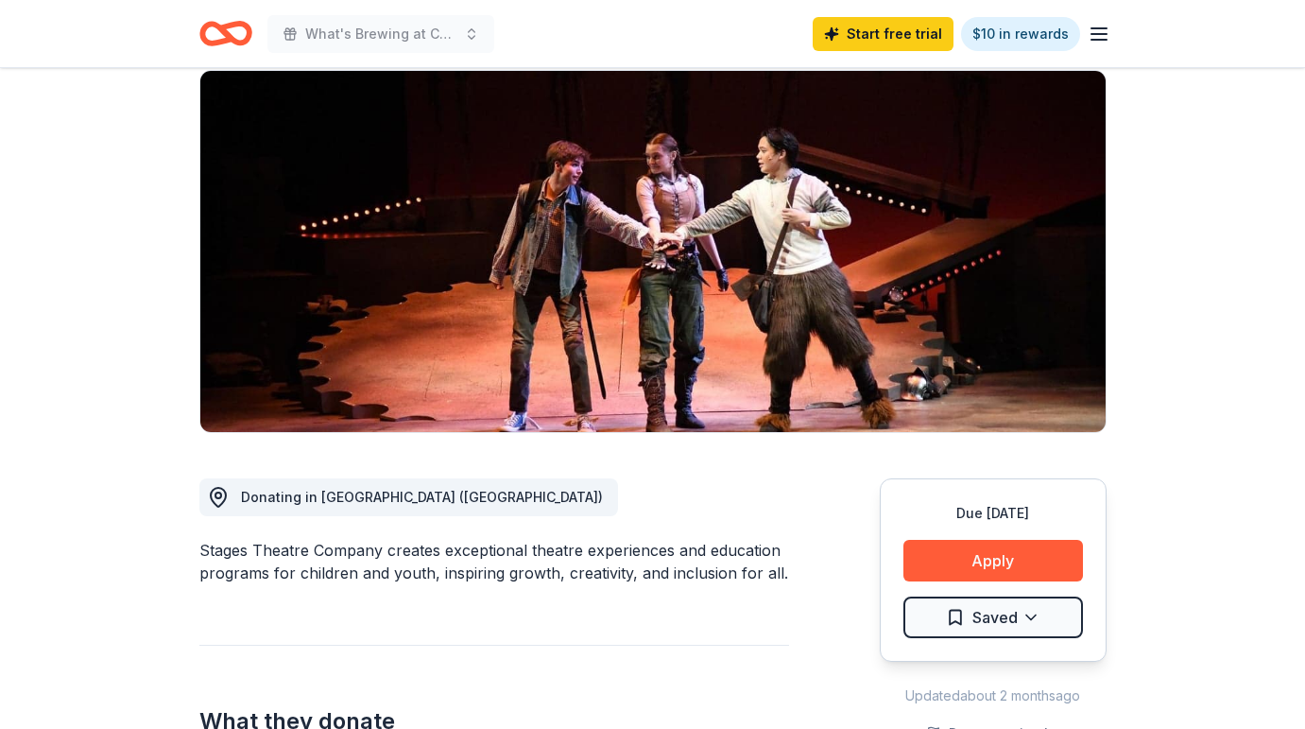
scroll to position [156, 0]
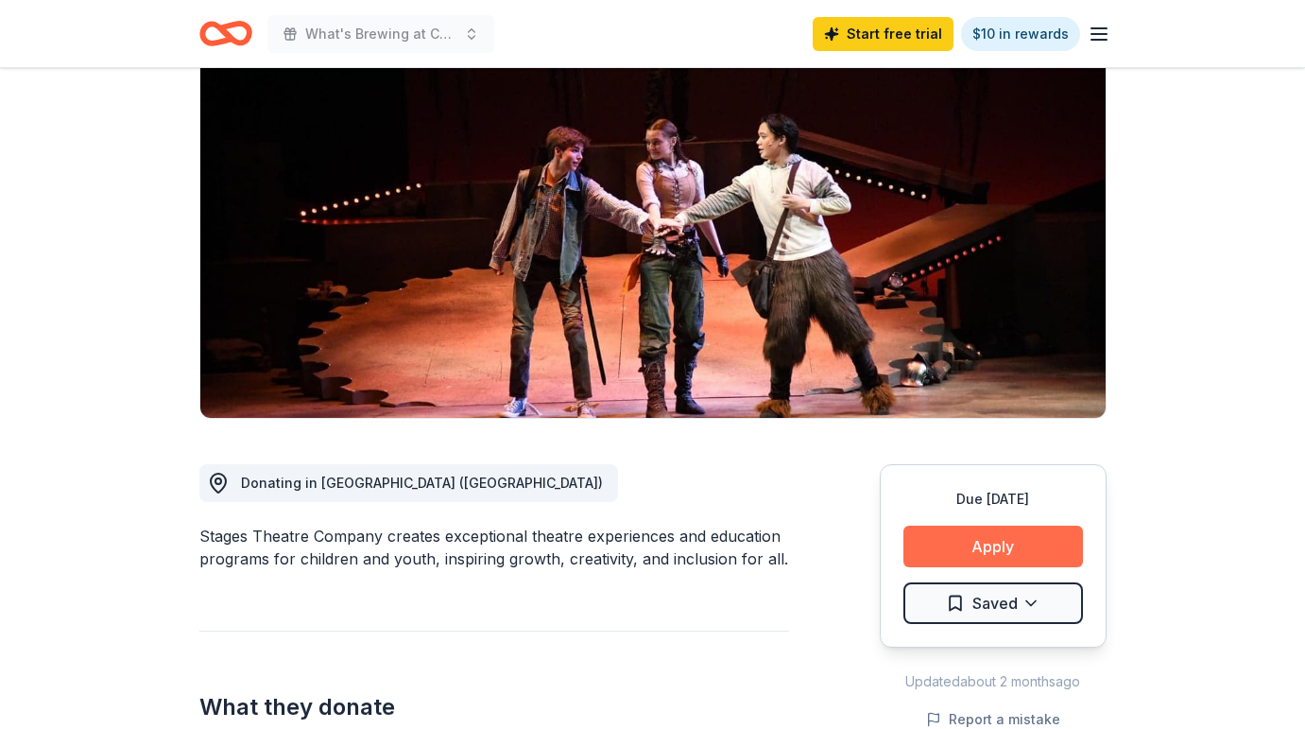
click at [957, 533] on button "Apply" at bounding box center [994, 547] width 180 height 42
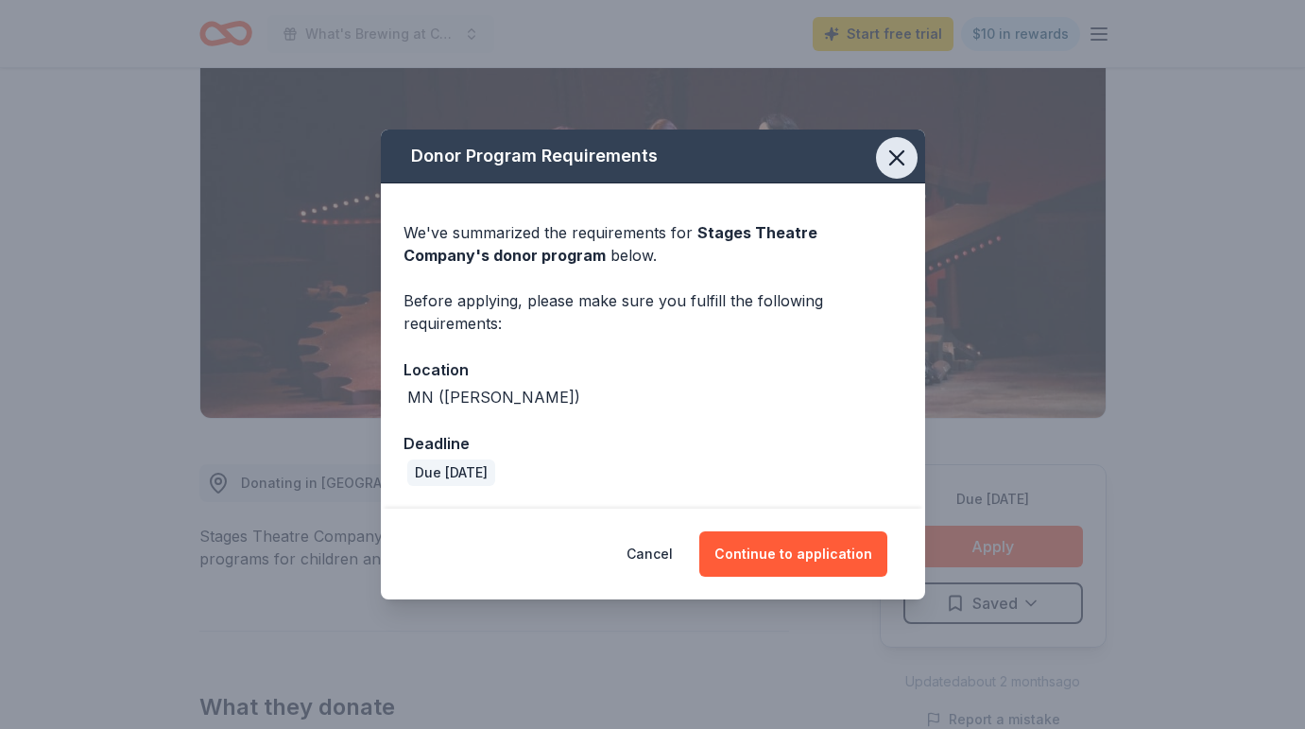
click at [900, 162] on icon "button" at bounding box center [896, 157] width 13 height 13
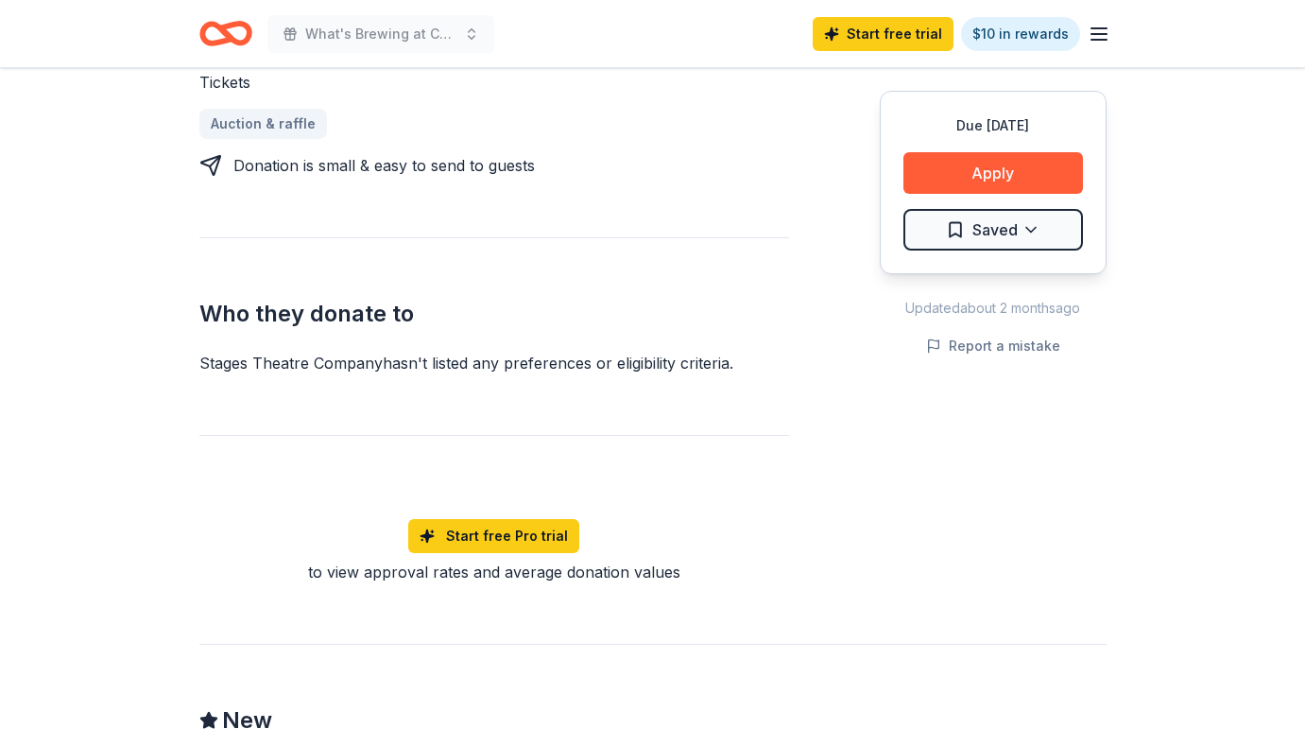
scroll to position [834, 0]
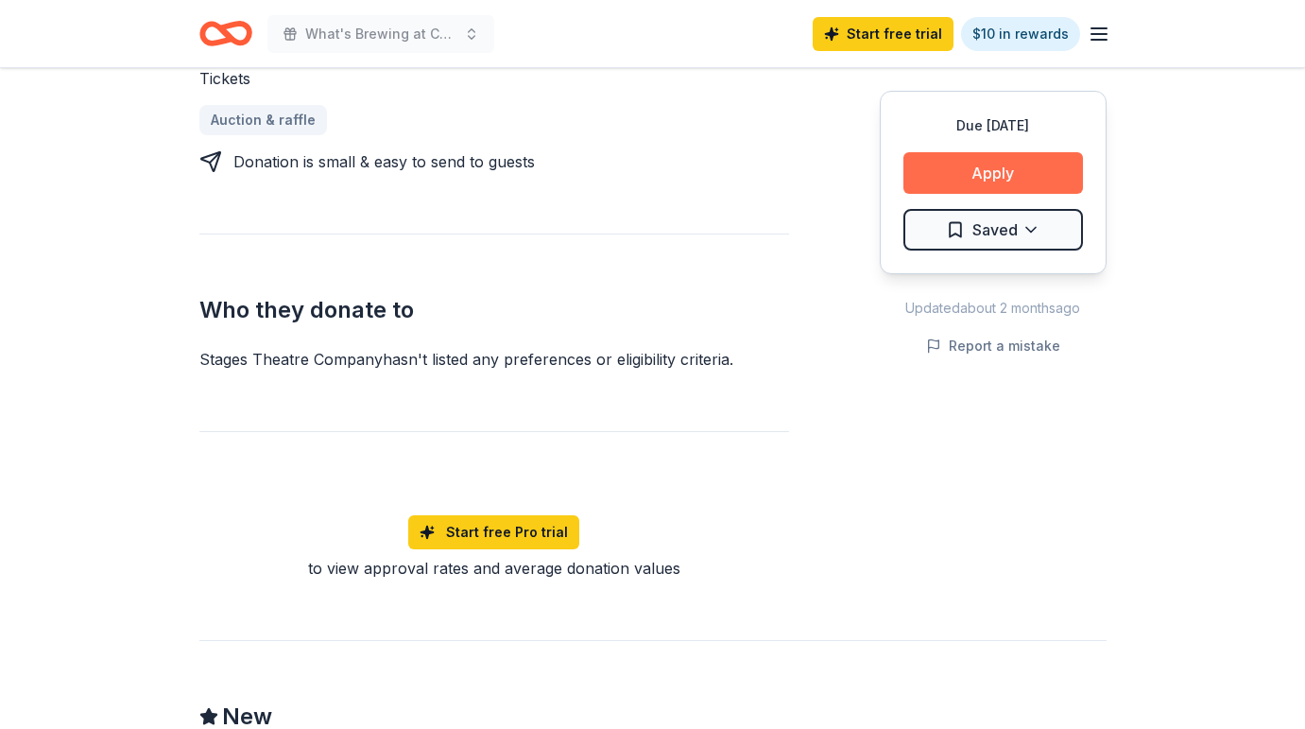
click at [977, 154] on button "Apply" at bounding box center [994, 173] width 180 height 42
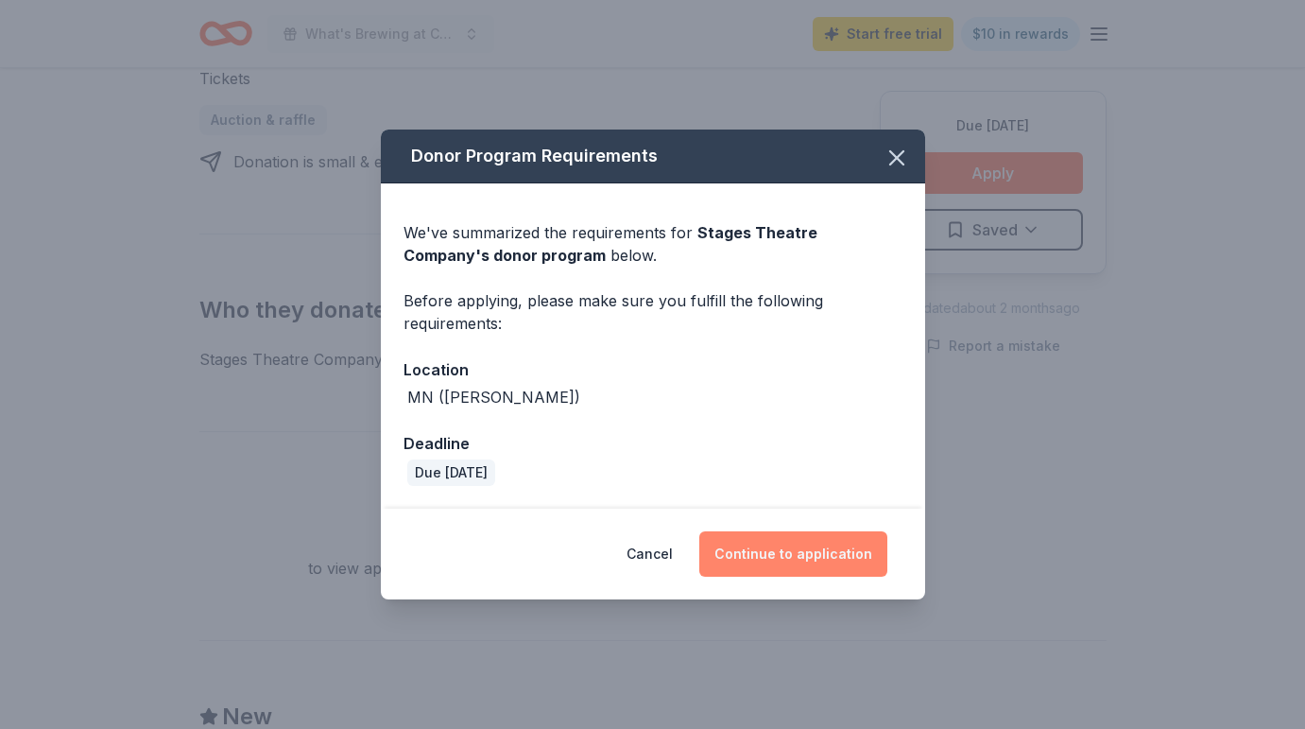
click at [739, 560] on button "Continue to application" at bounding box center [794, 553] width 188 height 45
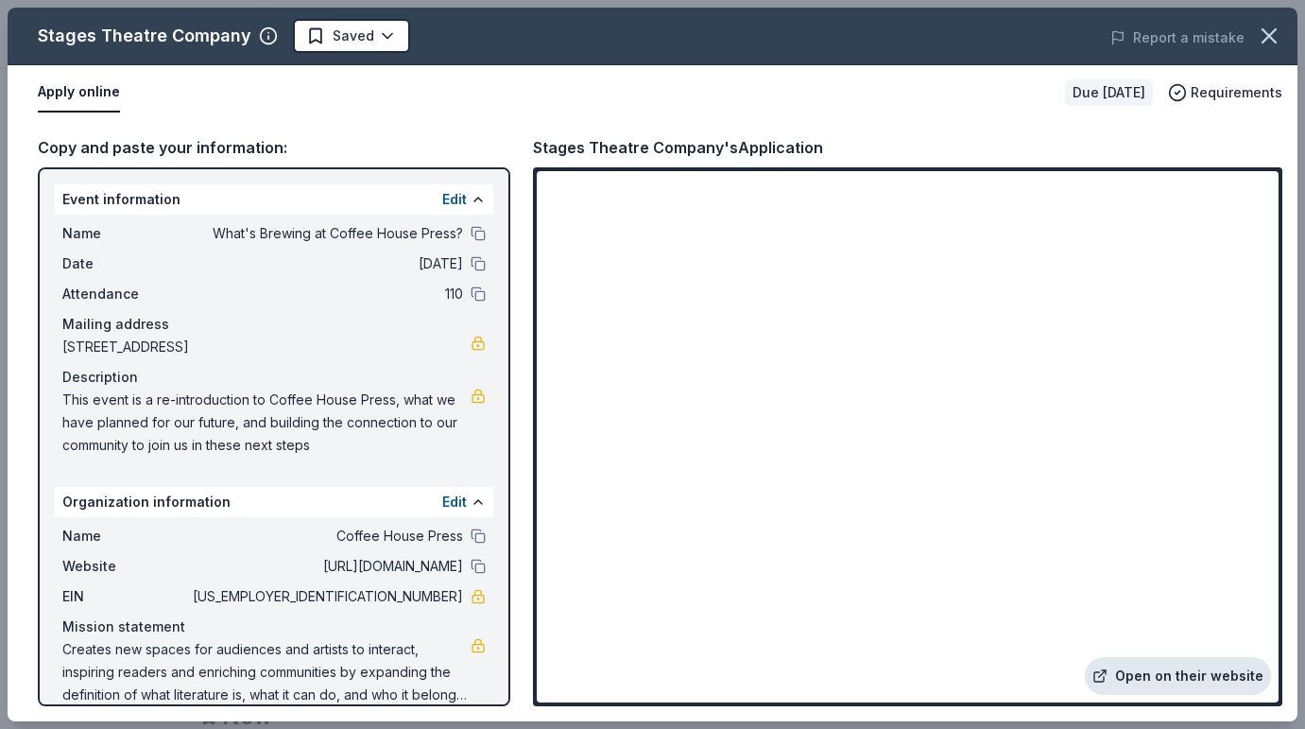
click at [1152, 678] on link "Open on their website" at bounding box center [1178, 676] width 186 height 38
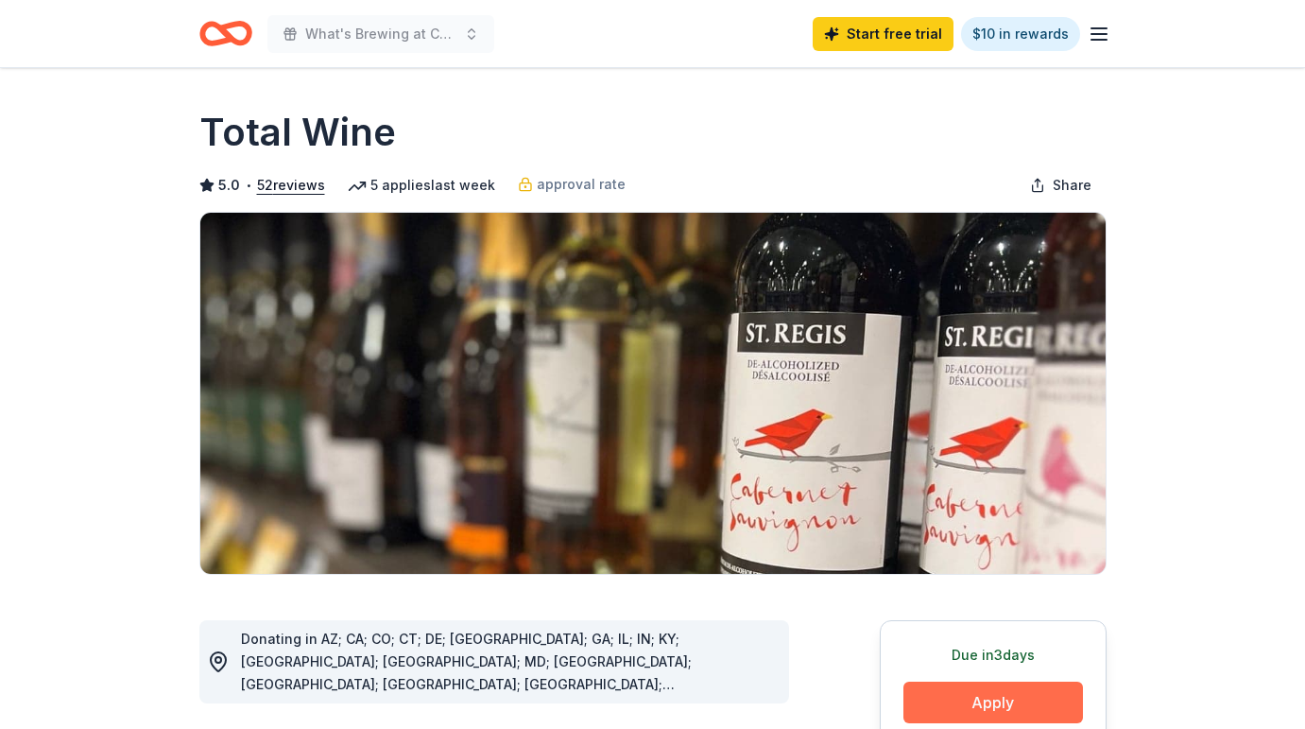
click at [947, 708] on button "Apply" at bounding box center [994, 703] width 180 height 42
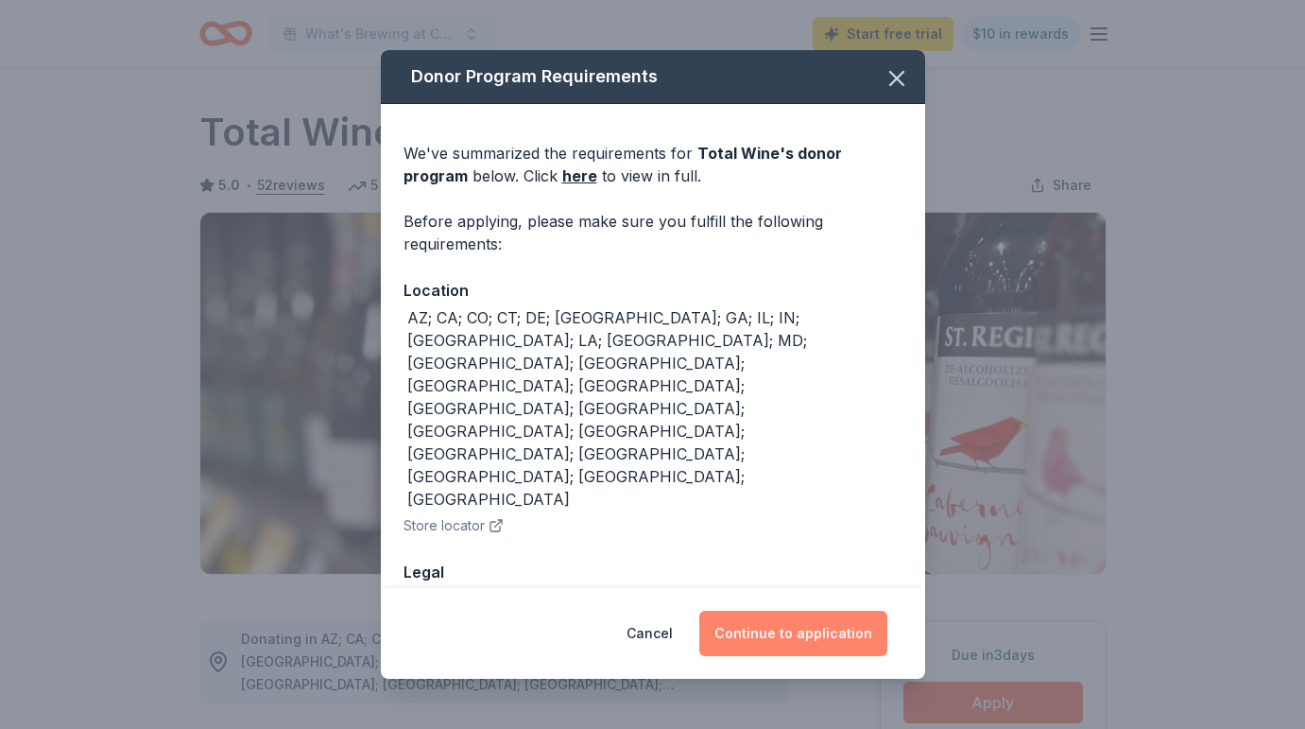
click at [819, 622] on button "Continue to application" at bounding box center [794, 633] width 188 height 45
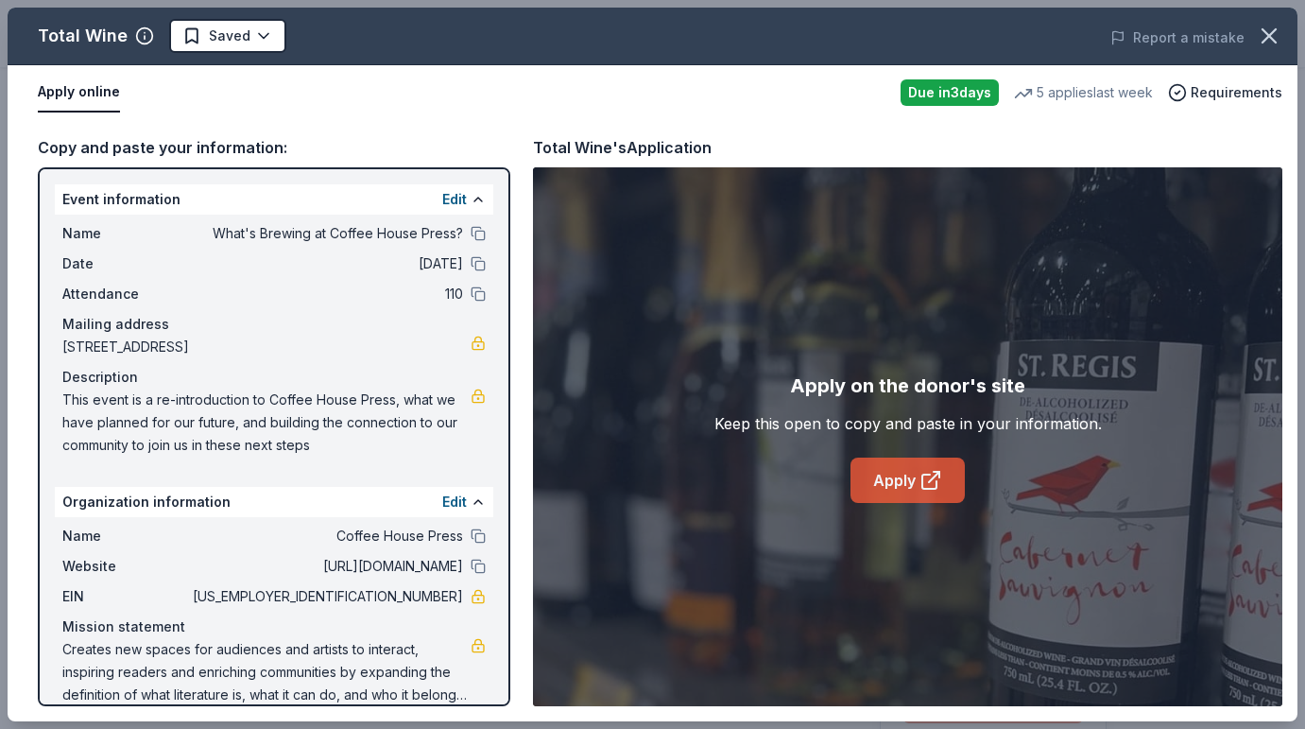
click at [927, 485] on icon at bounding box center [931, 480] width 23 height 23
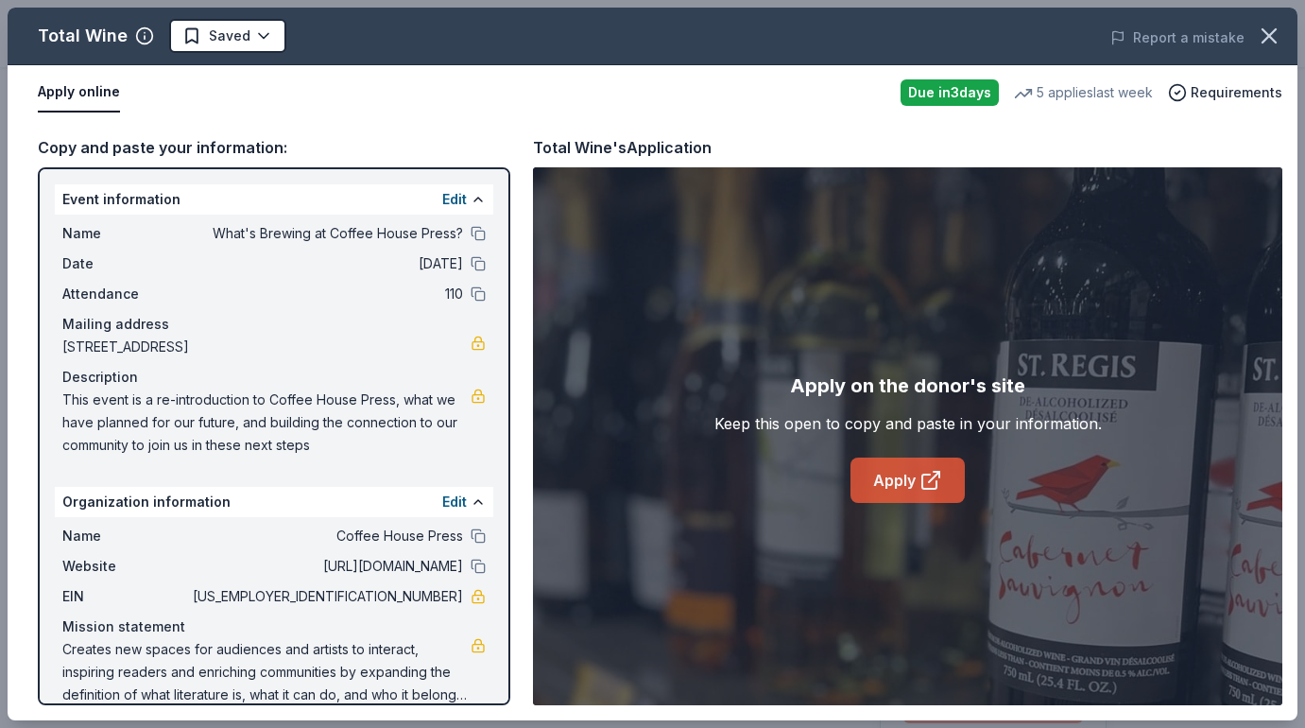
click at [911, 487] on link "Apply" at bounding box center [908, 480] width 114 height 45
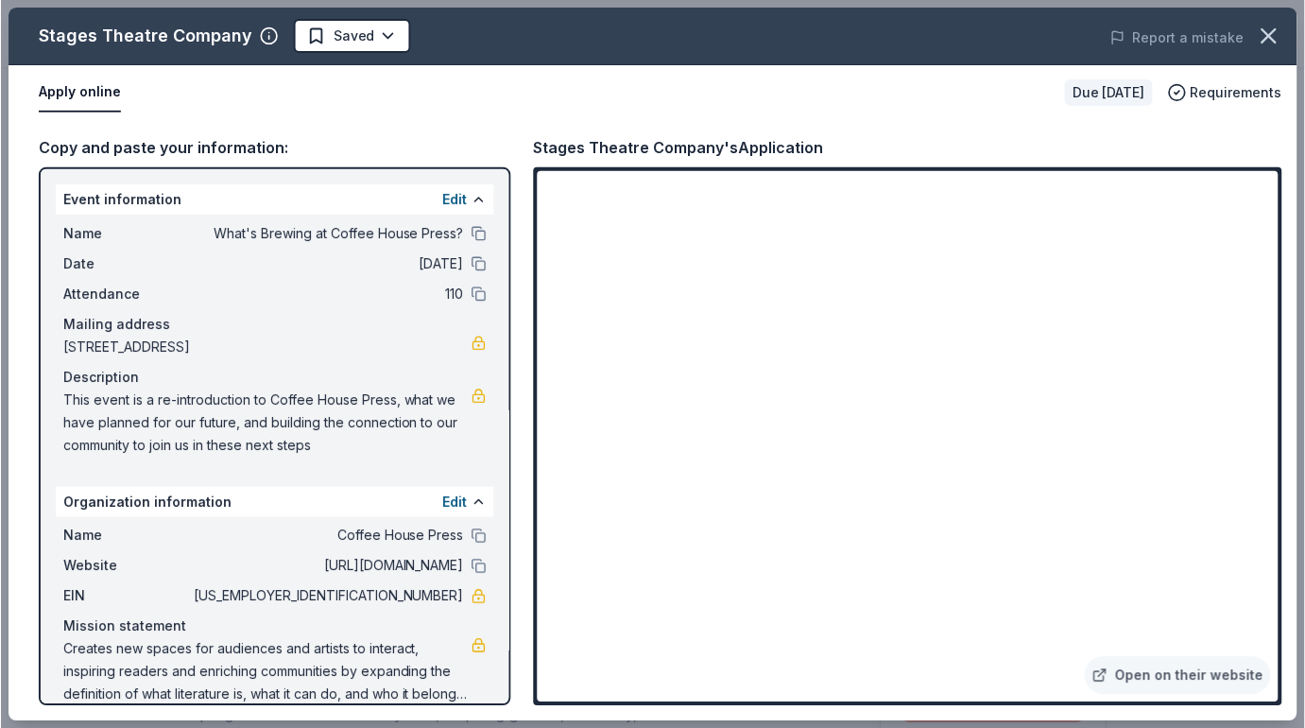
scroll to position [834, 0]
